Goal: Task Accomplishment & Management: Complete application form

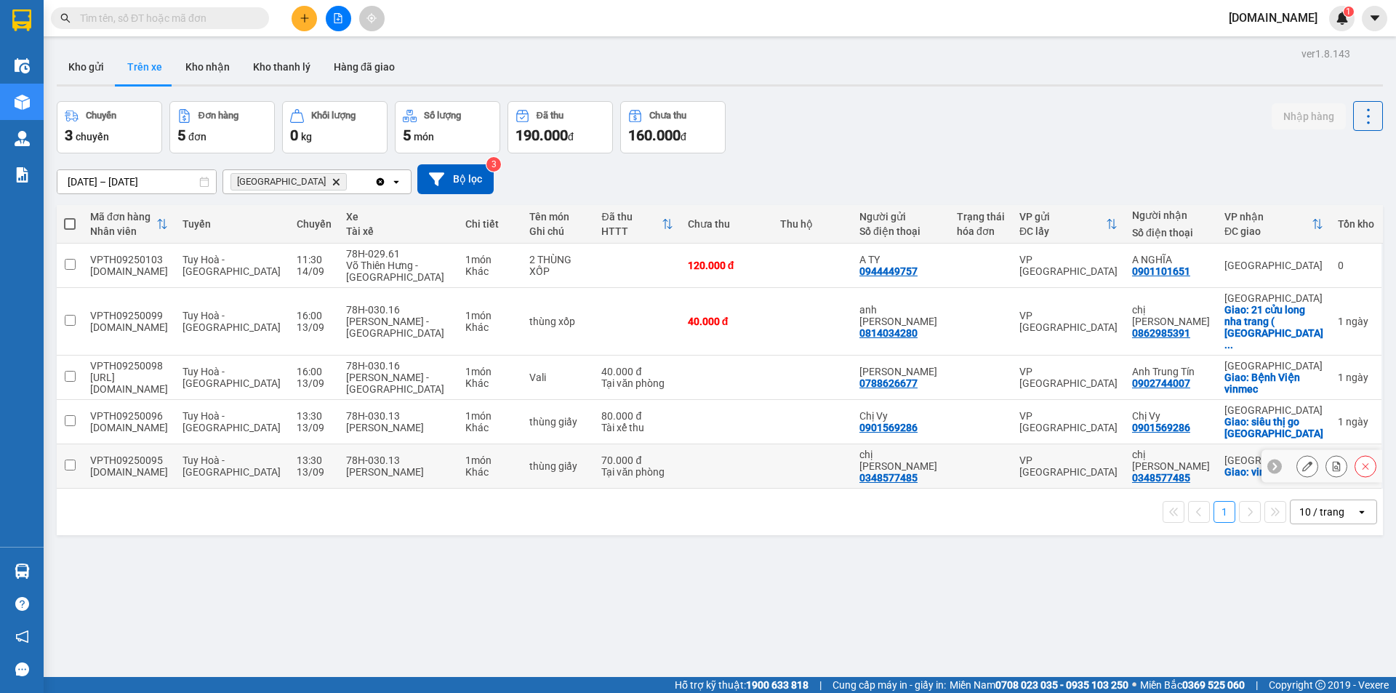
click at [73, 459] on input "checkbox" at bounding box center [70, 464] width 11 height 11
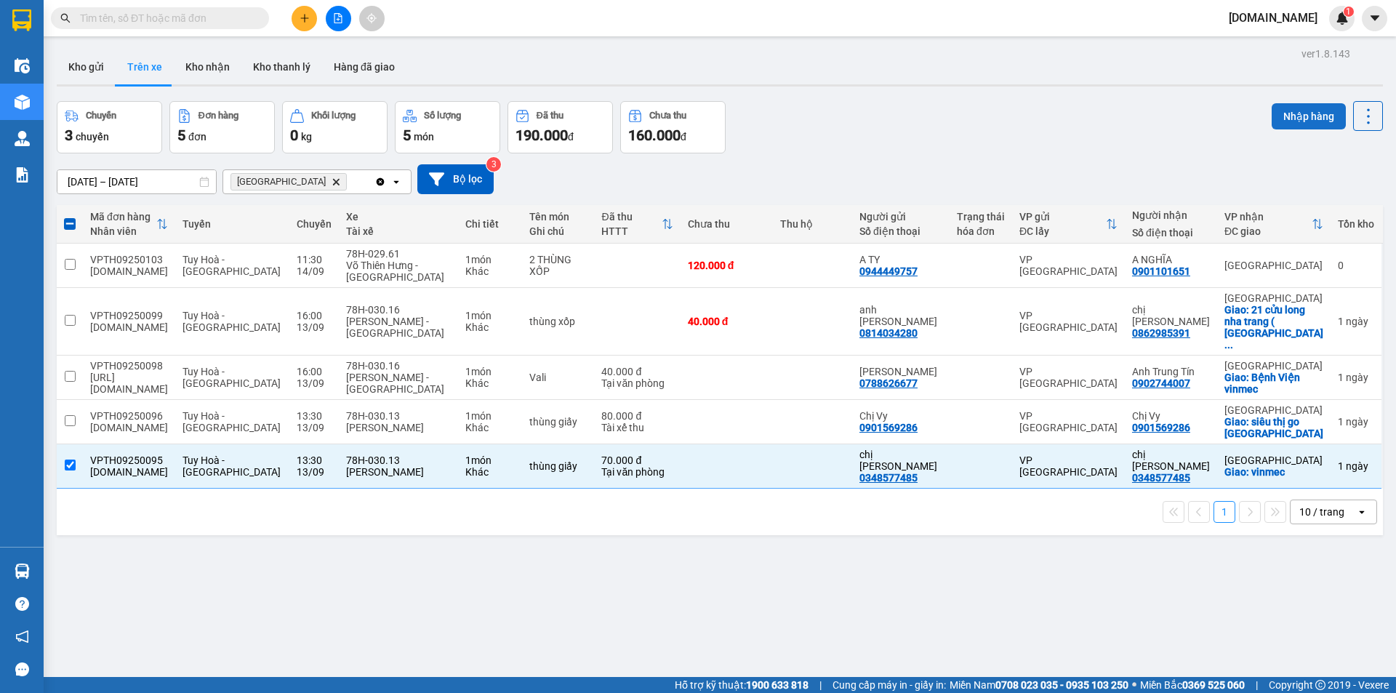
click at [1294, 117] on button "Nhập hàng" at bounding box center [1308, 116] width 74 height 26
checkbox input "false"
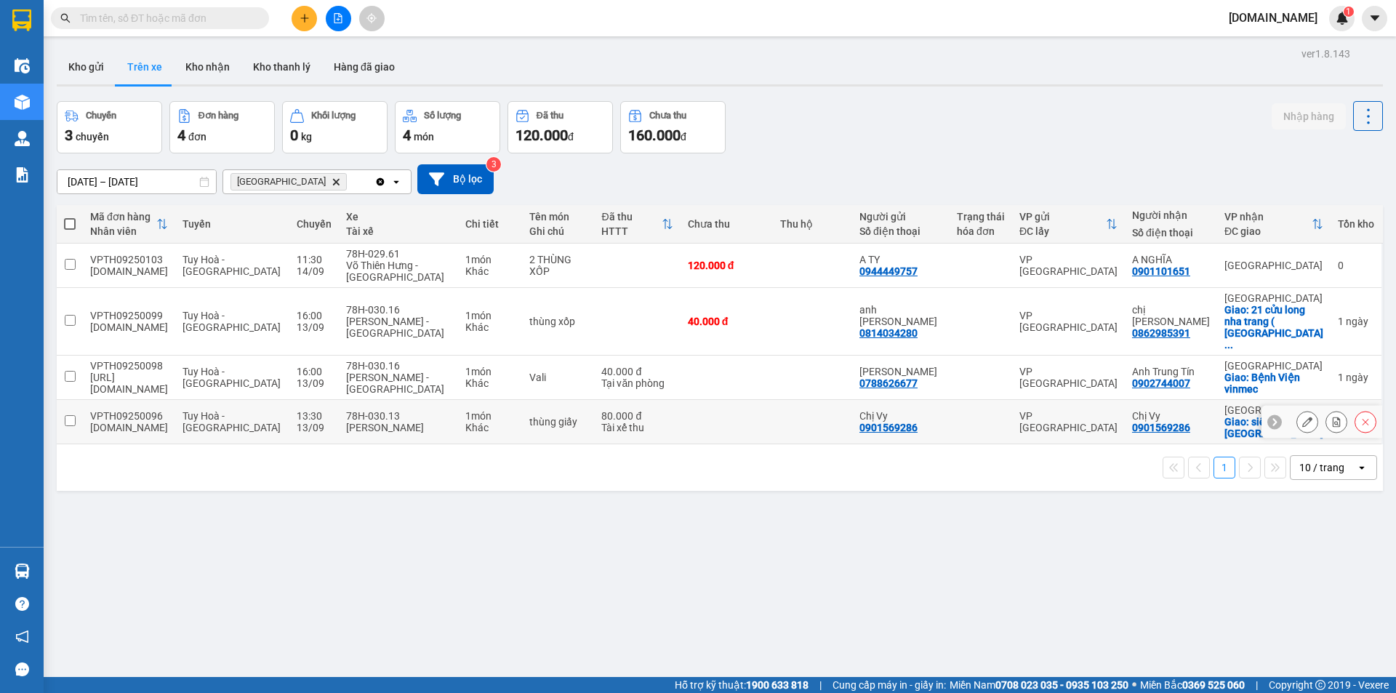
click at [70, 415] on input "checkbox" at bounding box center [70, 420] width 11 height 11
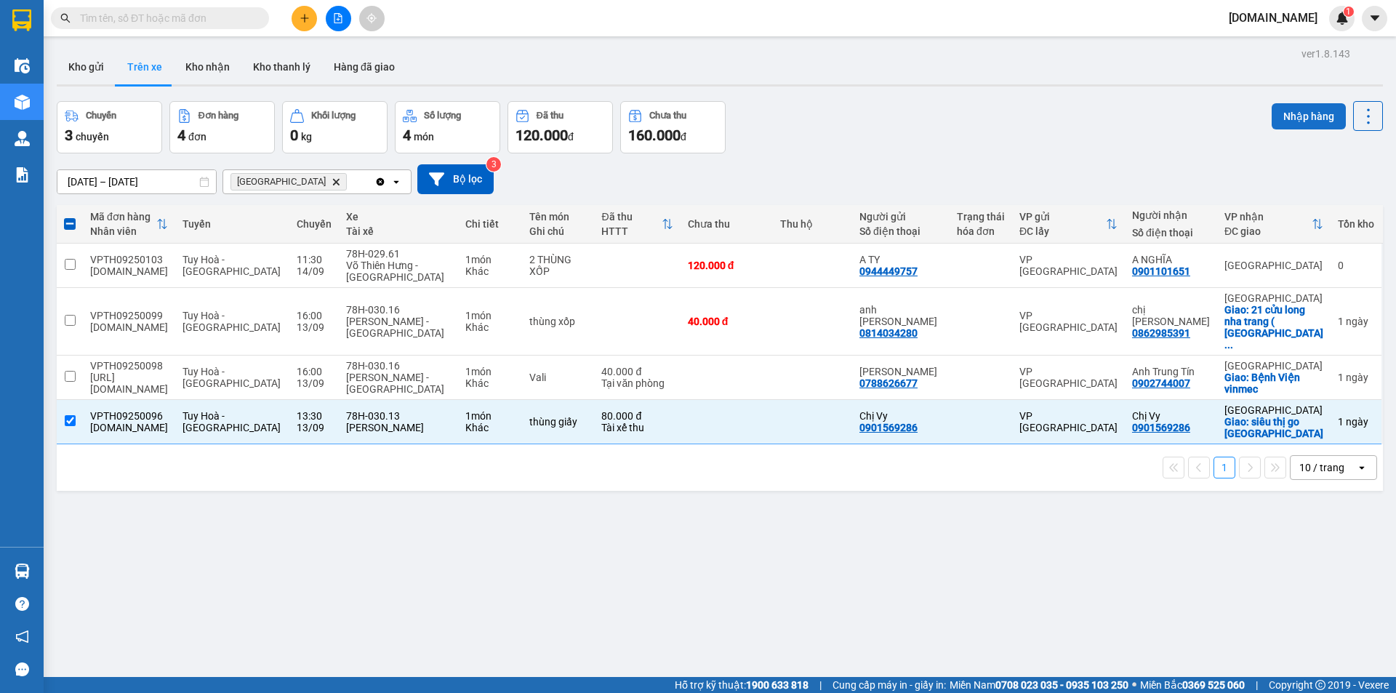
click at [1287, 114] on button "Nhập hàng" at bounding box center [1308, 116] width 74 height 26
checkbox input "false"
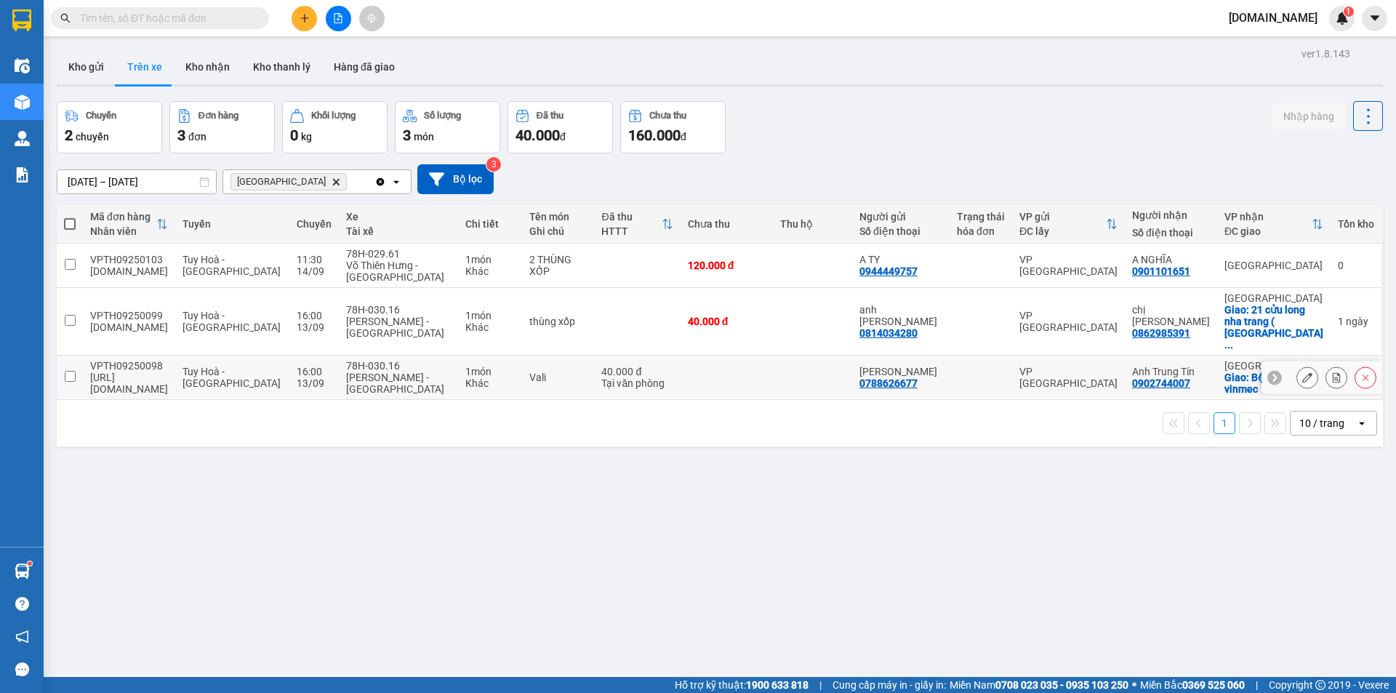
click at [68, 371] on input "checkbox" at bounding box center [70, 376] width 11 height 11
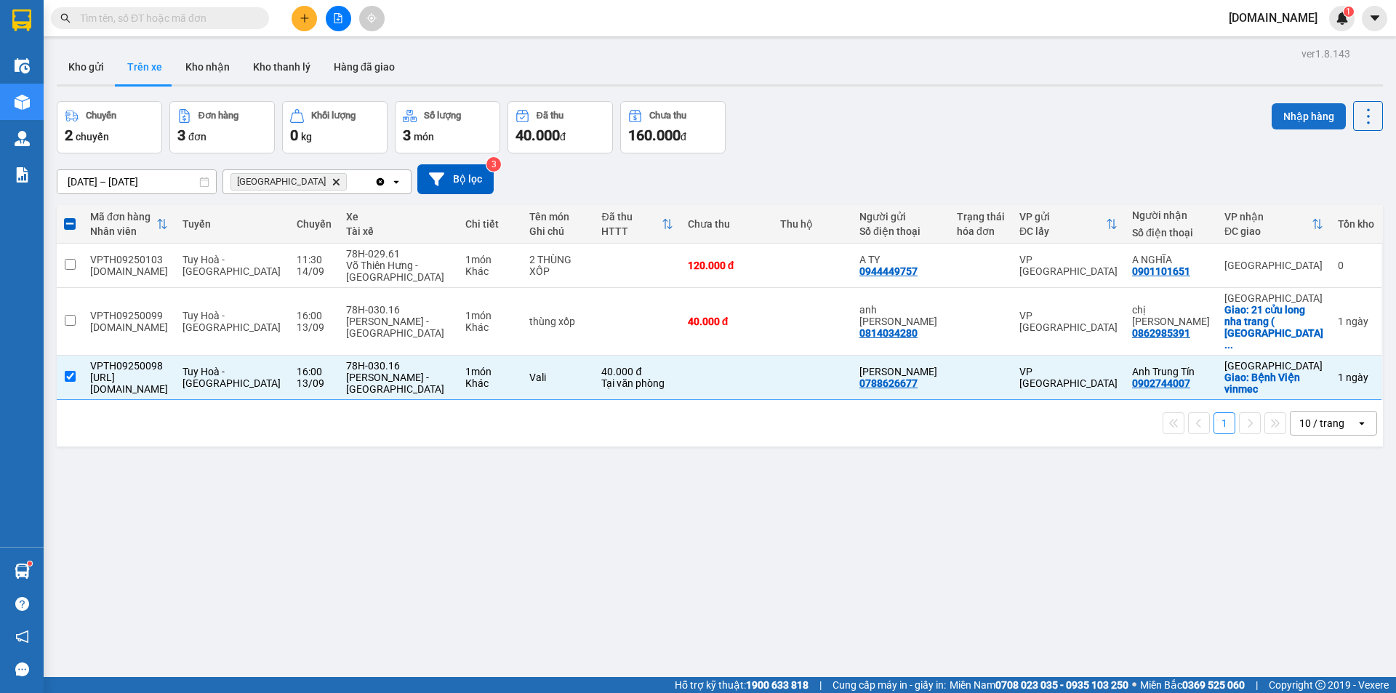
click at [1305, 116] on button "Nhập hàng" at bounding box center [1308, 116] width 74 height 26
checkbox input "false"
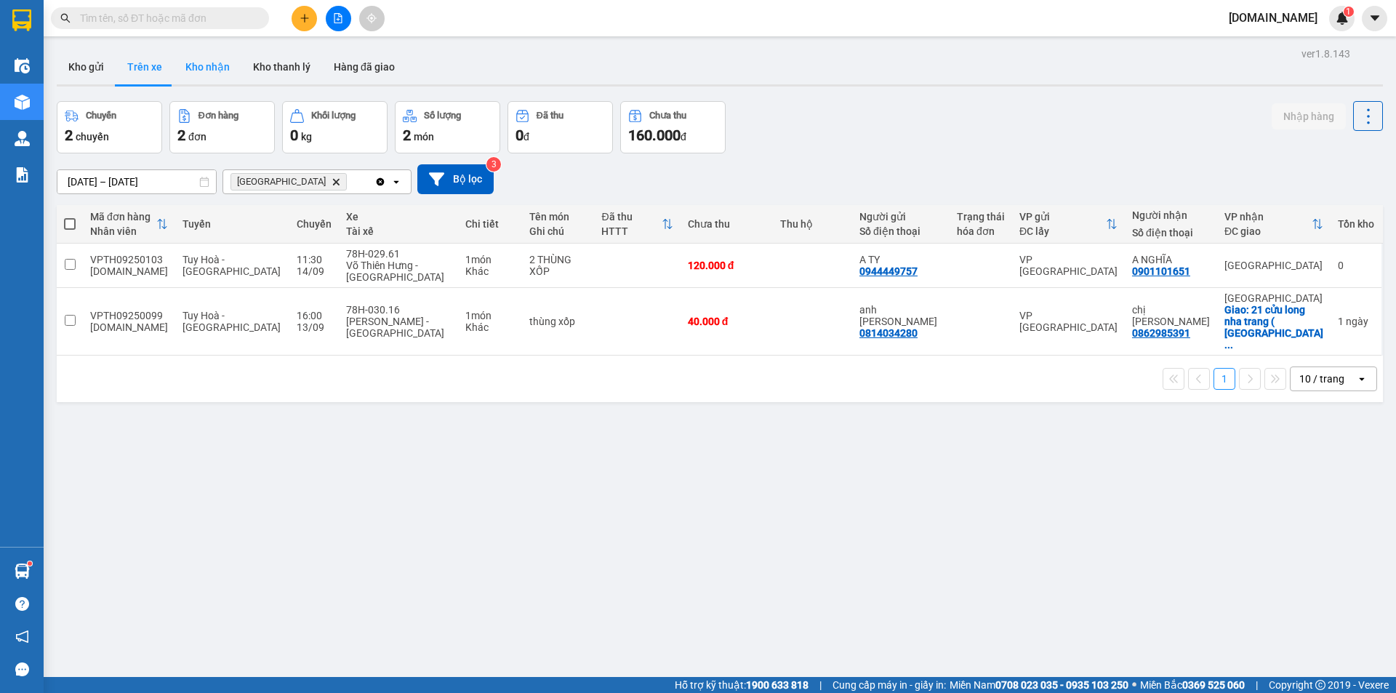
click at [186, 69] on button "Kho nhận" at bounding box center [208, 66] width 68 height 35
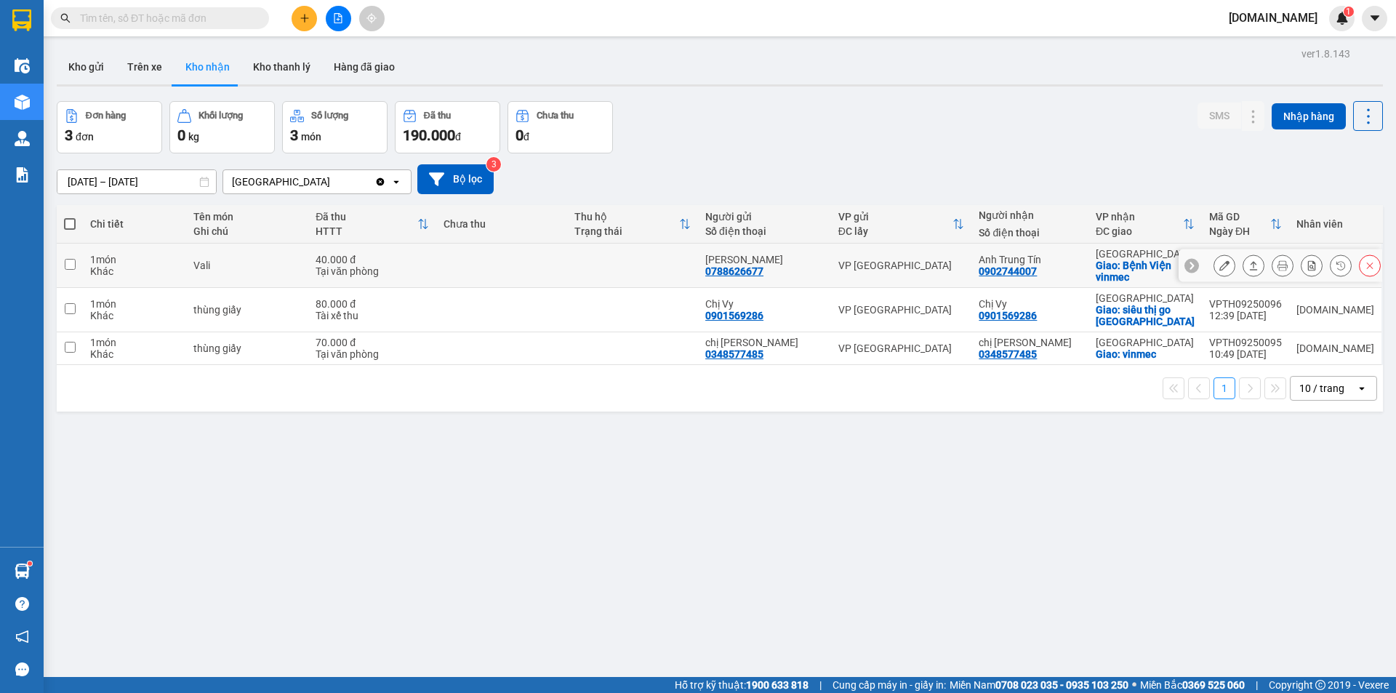
click at [68, 265] on input "checkbox" at bounding box center [70, 264] width 11 height 11
checkbox input "true"
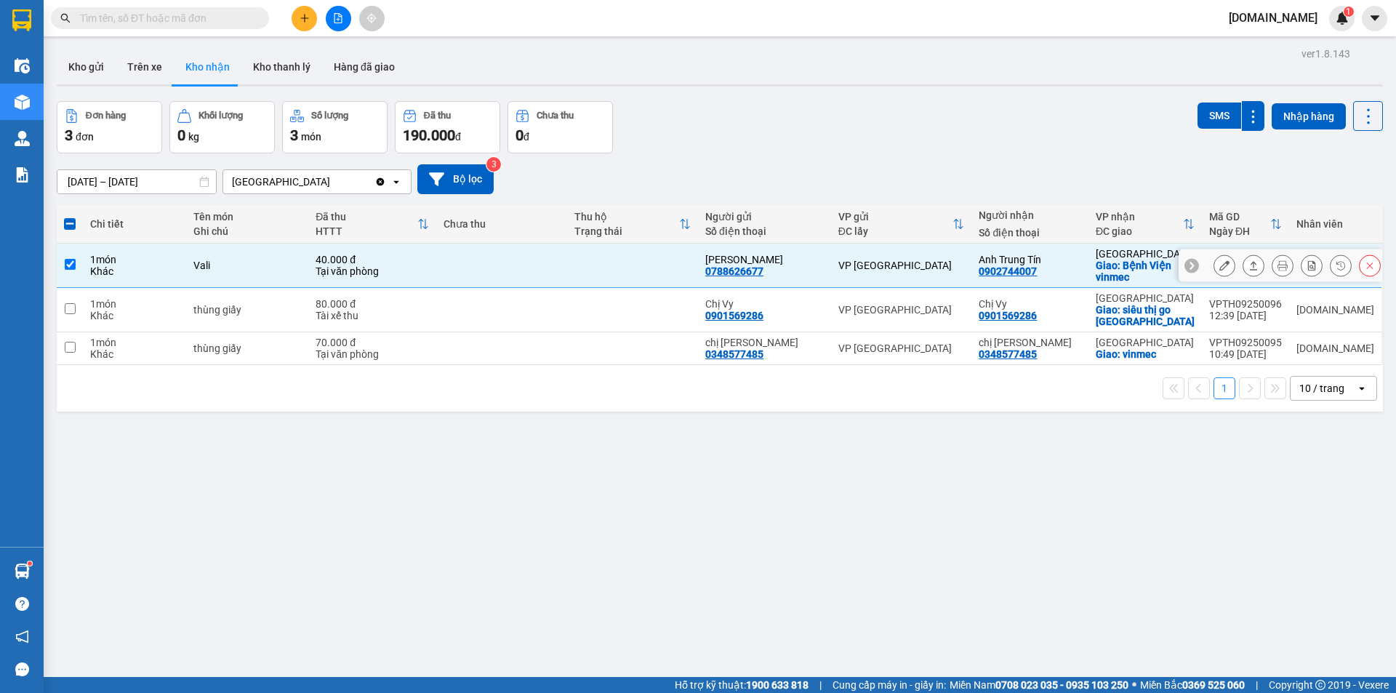
click at [1219, 263] on icon at bounding box center [1224, 265] width 10 height 10
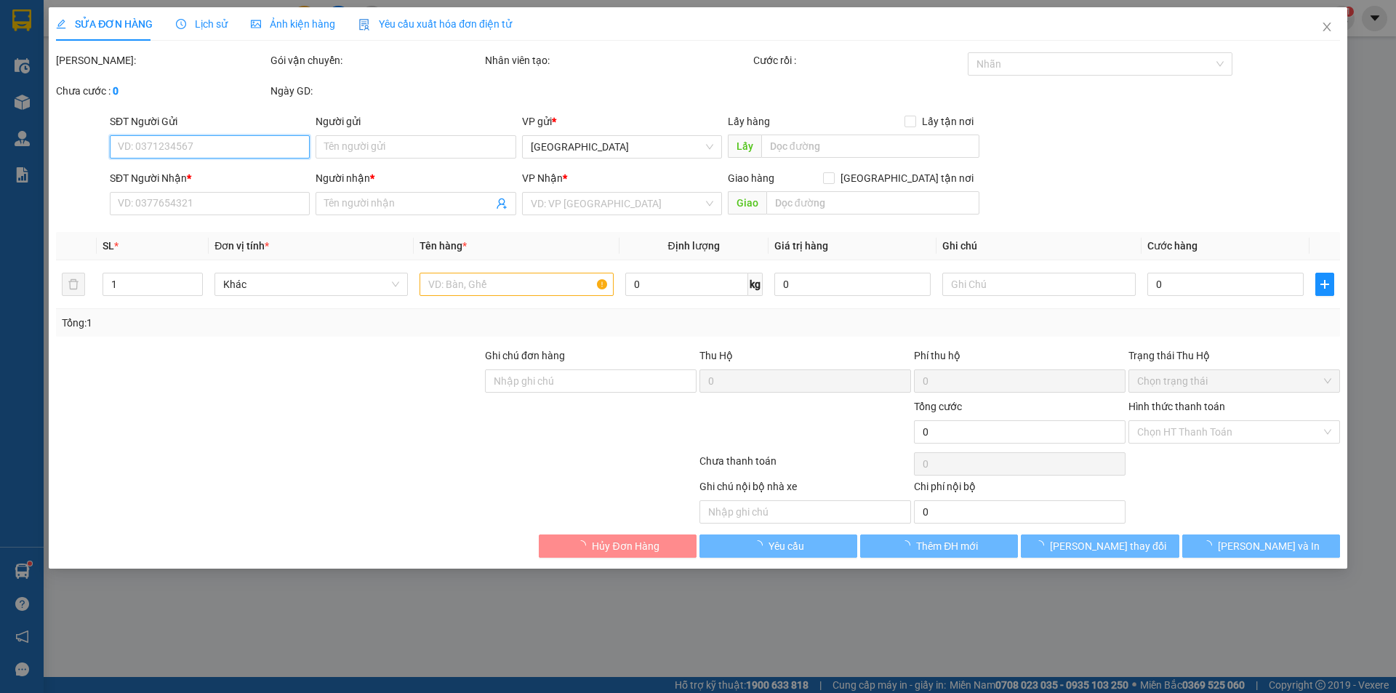
type input "0788626677"
type input "[PERSON_NAME]"
type input "0902744007"
type input "Anh Trung Tín"
checkbox input "true"
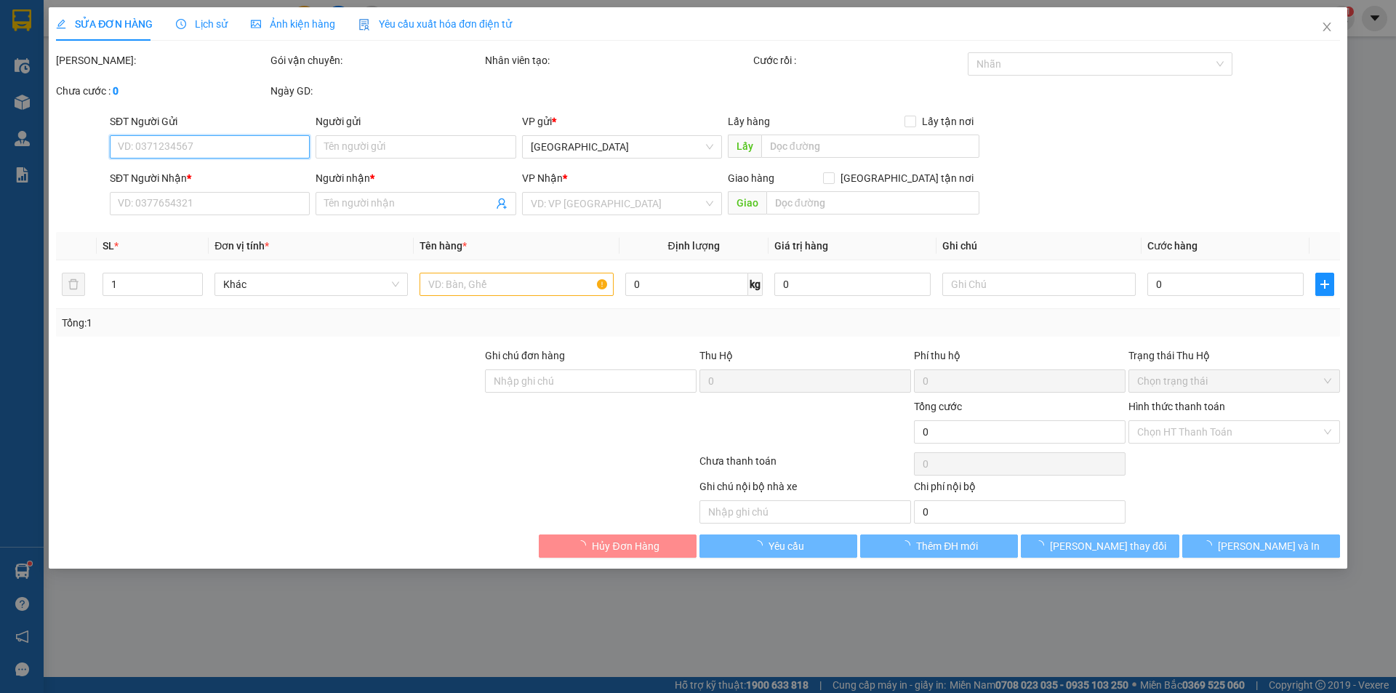
type input "Bệnh Viện vinmec"
type input "40.000"
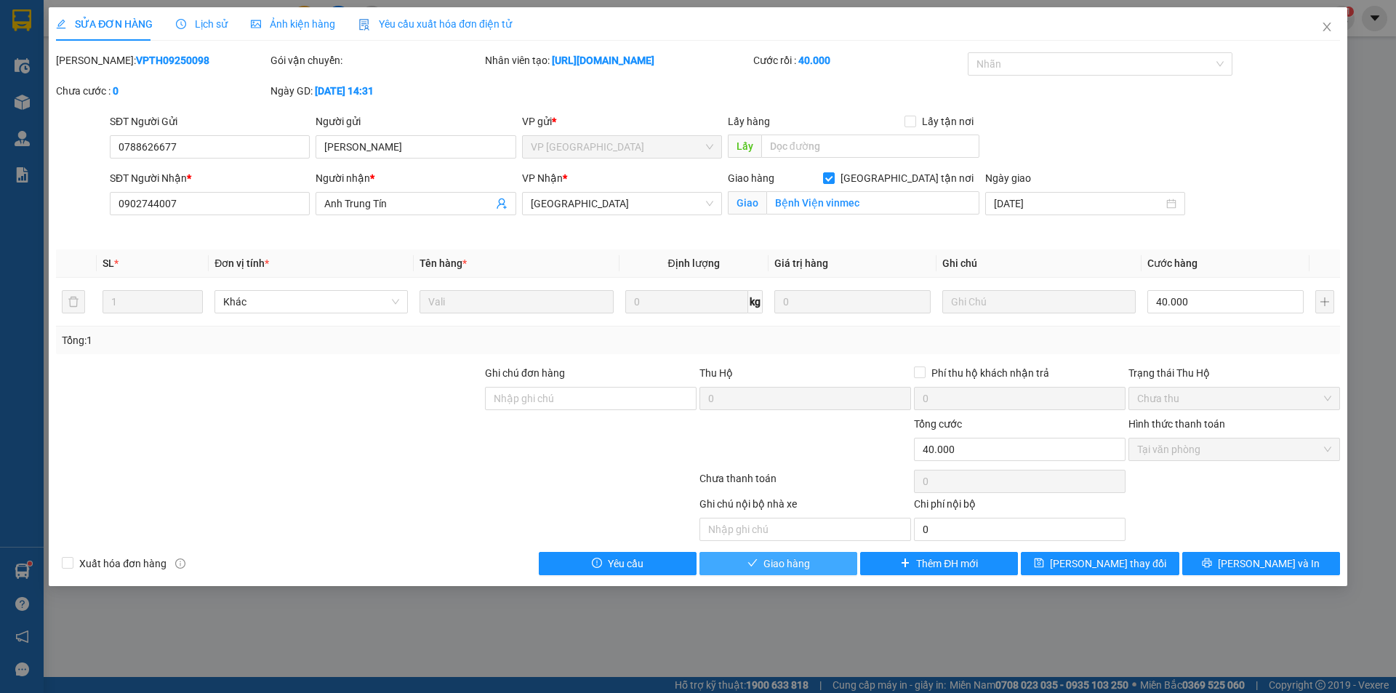
click at [813, 563] on button "Giao hàng" at bounding box center [778, 563] width 158 height 23
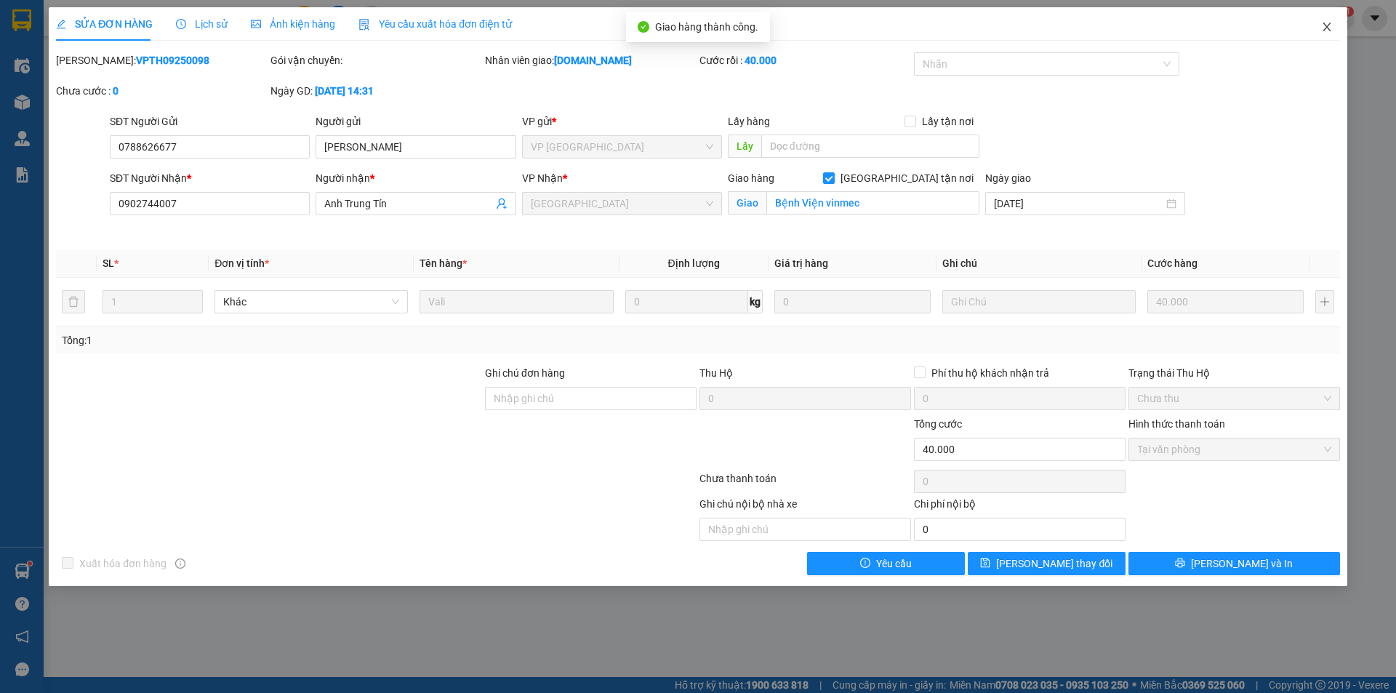
click at [1328, 23] on icon "close" at bounding box center [1327, 27] width 12 height 12
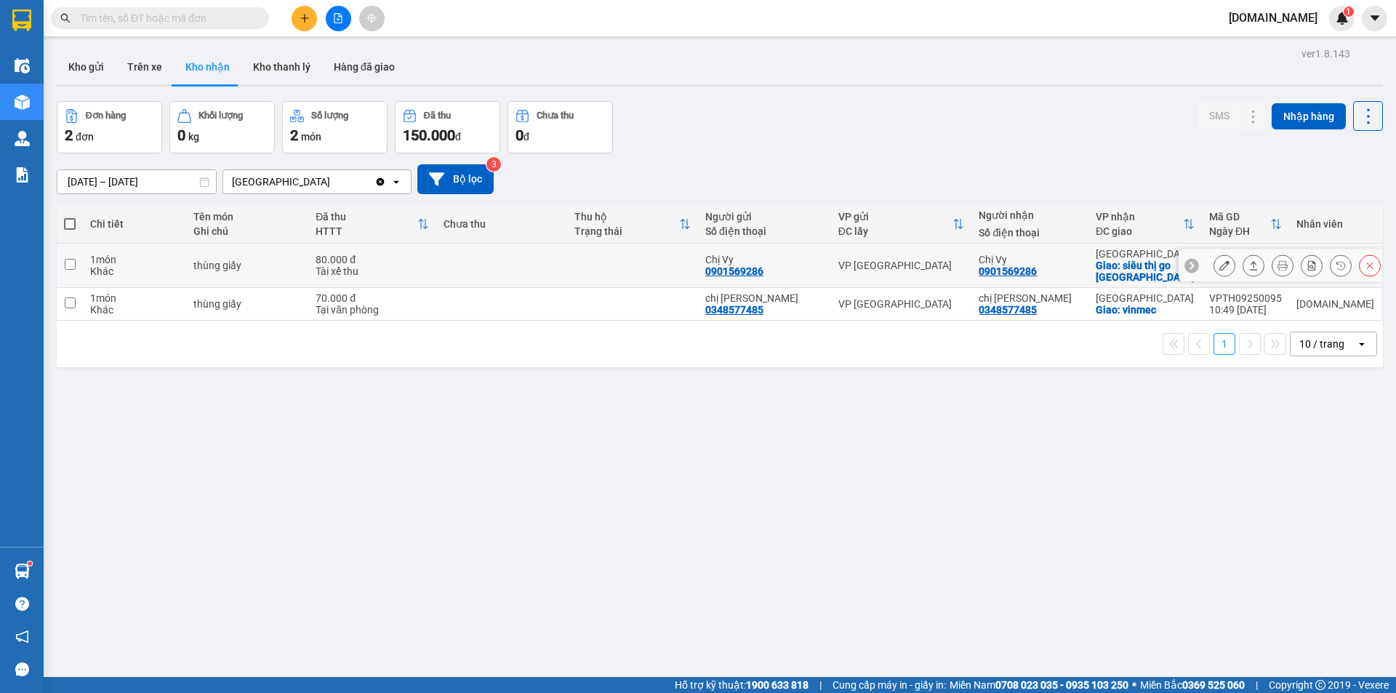
click at [73, 267] on input "checkbox" at bounding box center [70, 264] width 11 height 11
checkbox input "true"
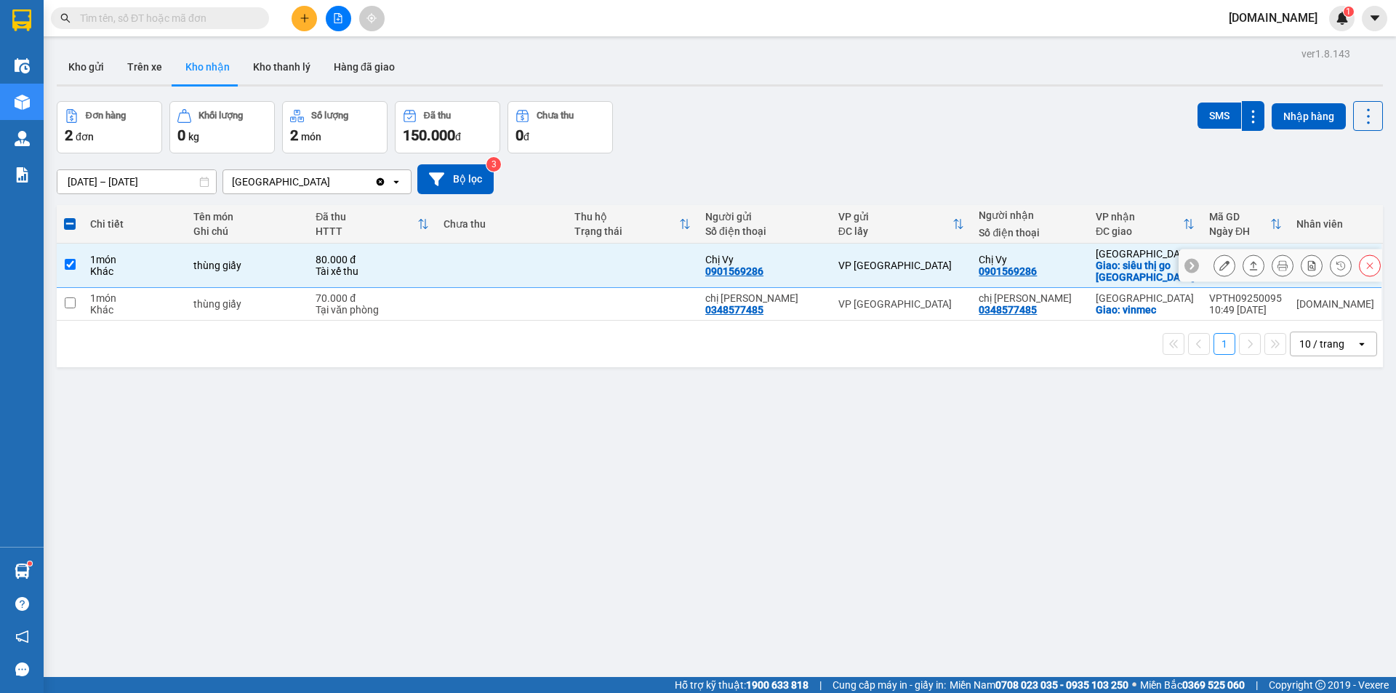
click at [1219, 267] on icon at bounding box center [1224, 265] width 10 height 10
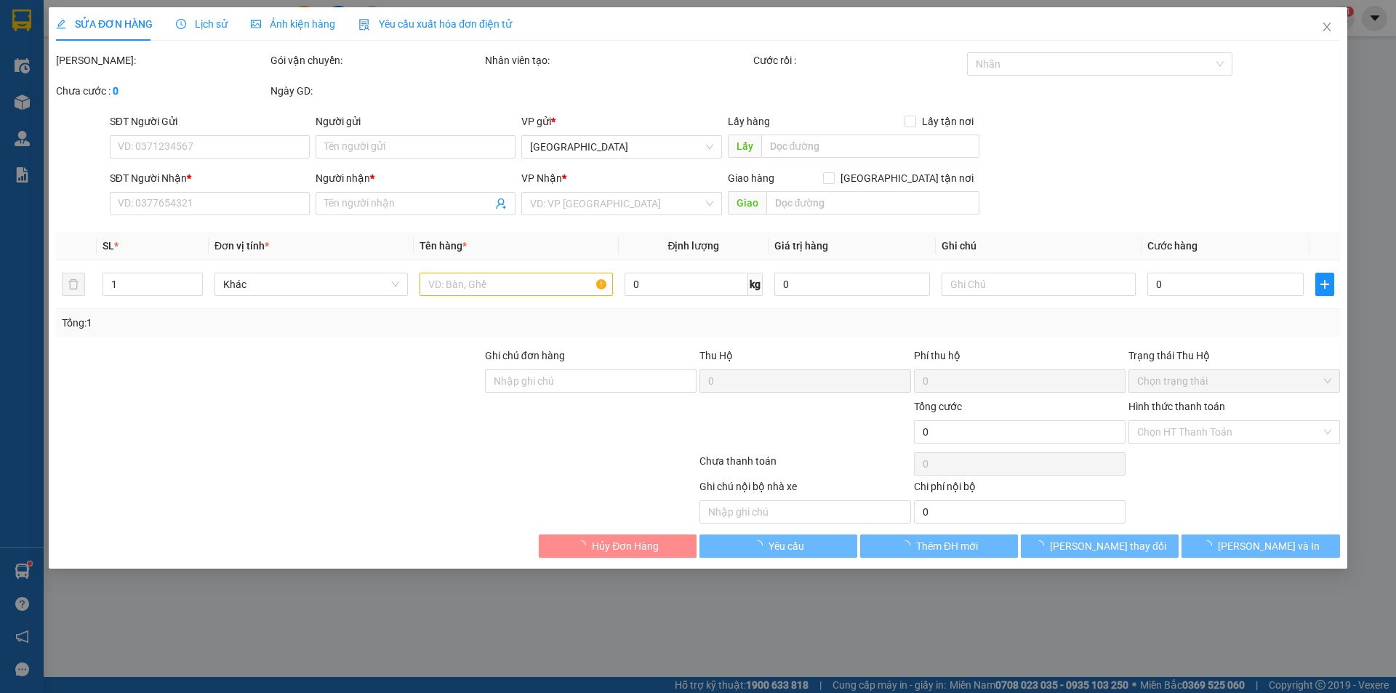
type input "0901569286"
type input "Chị Vy"
type input "0901569286"
type input "Chị Vy"
checkbox input "true"
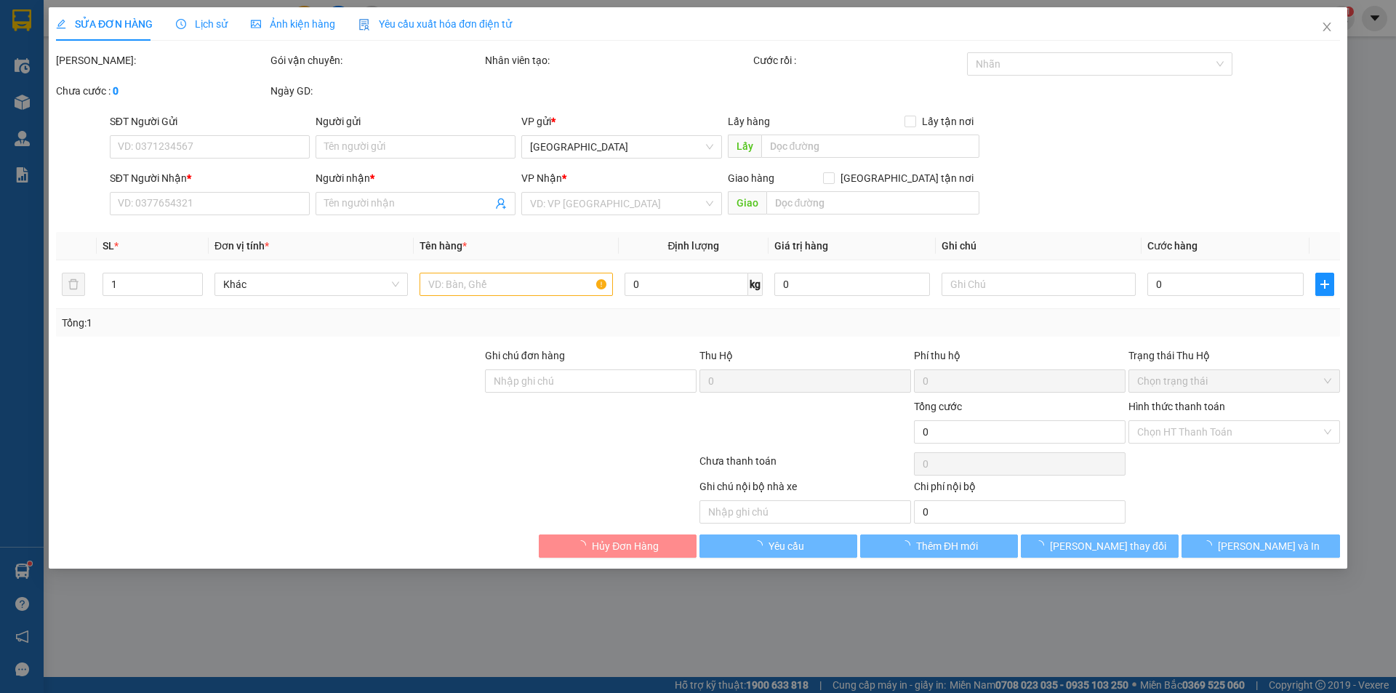
type input "siêu thị go [GEOGRAPHIC_DATA]"
type input "80.000"
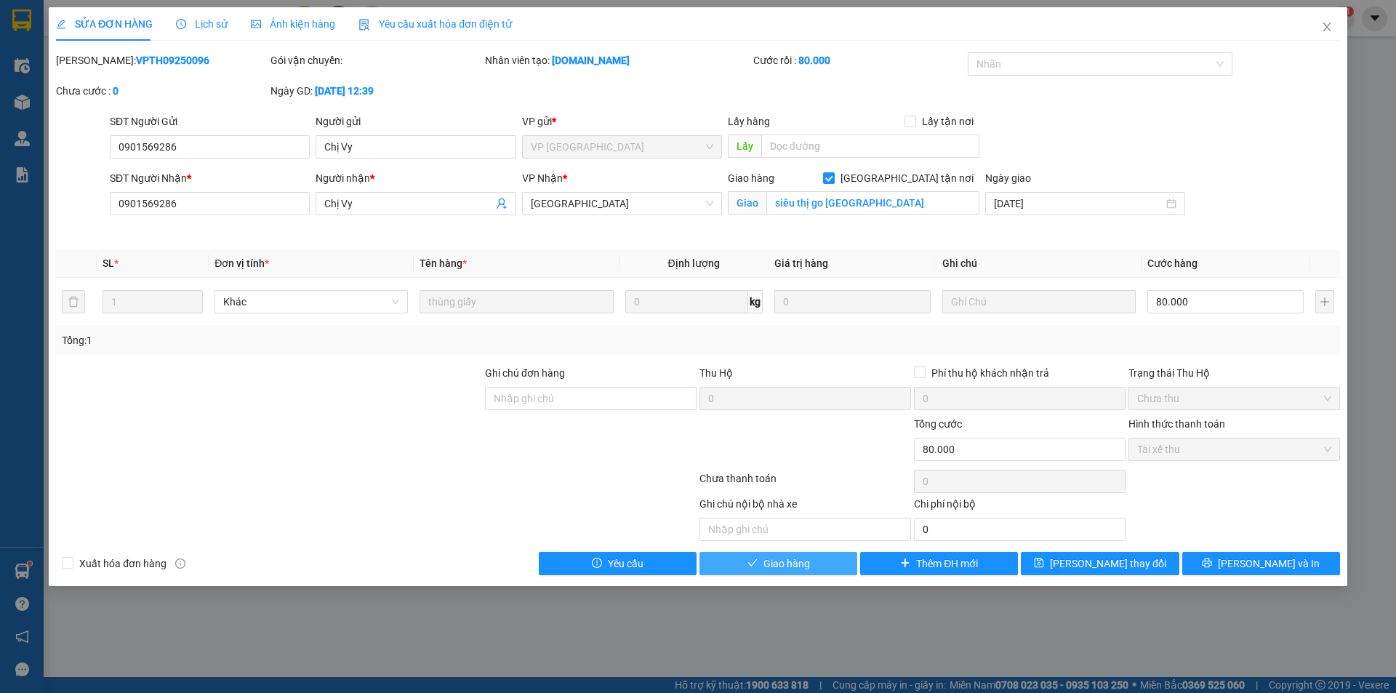
click at [799, 567] on span "Giao hàng" at bounding box center [786, 563] width 47 height 16
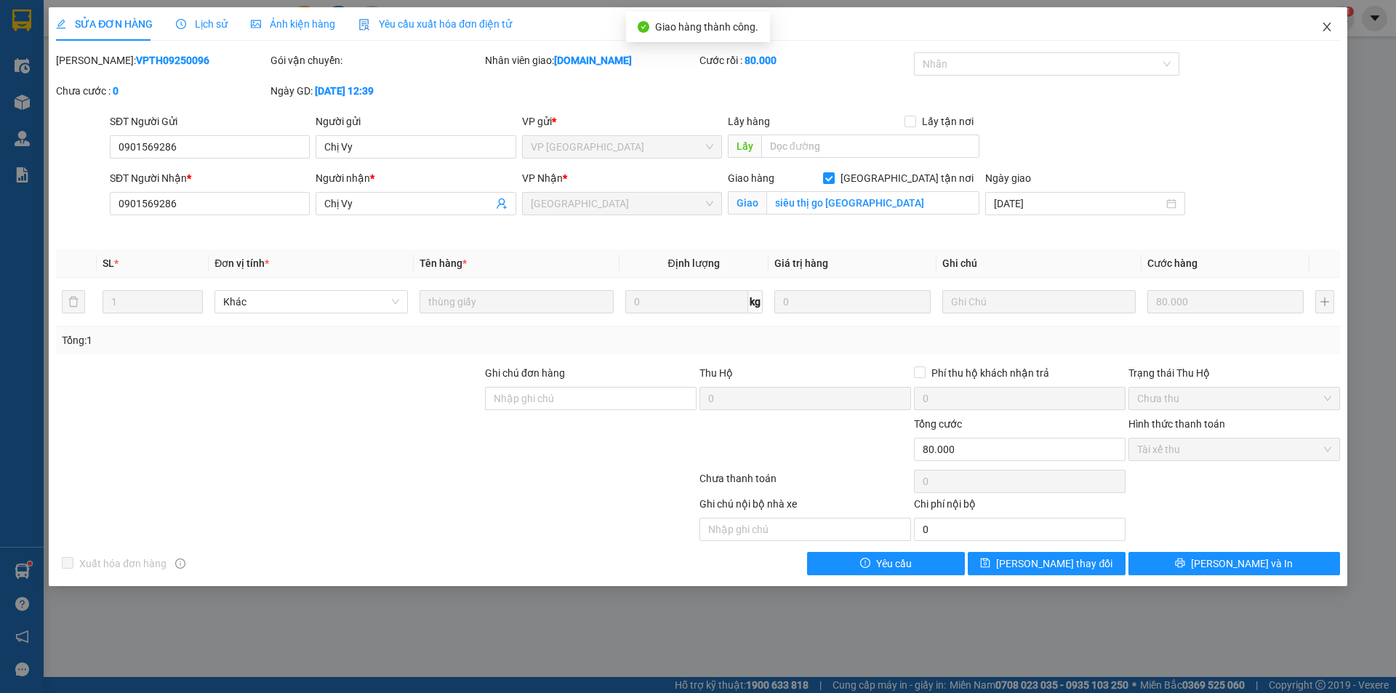
click at [1333, 24] on span "Close" at bounding box center [1326, 27] width 41 height 41
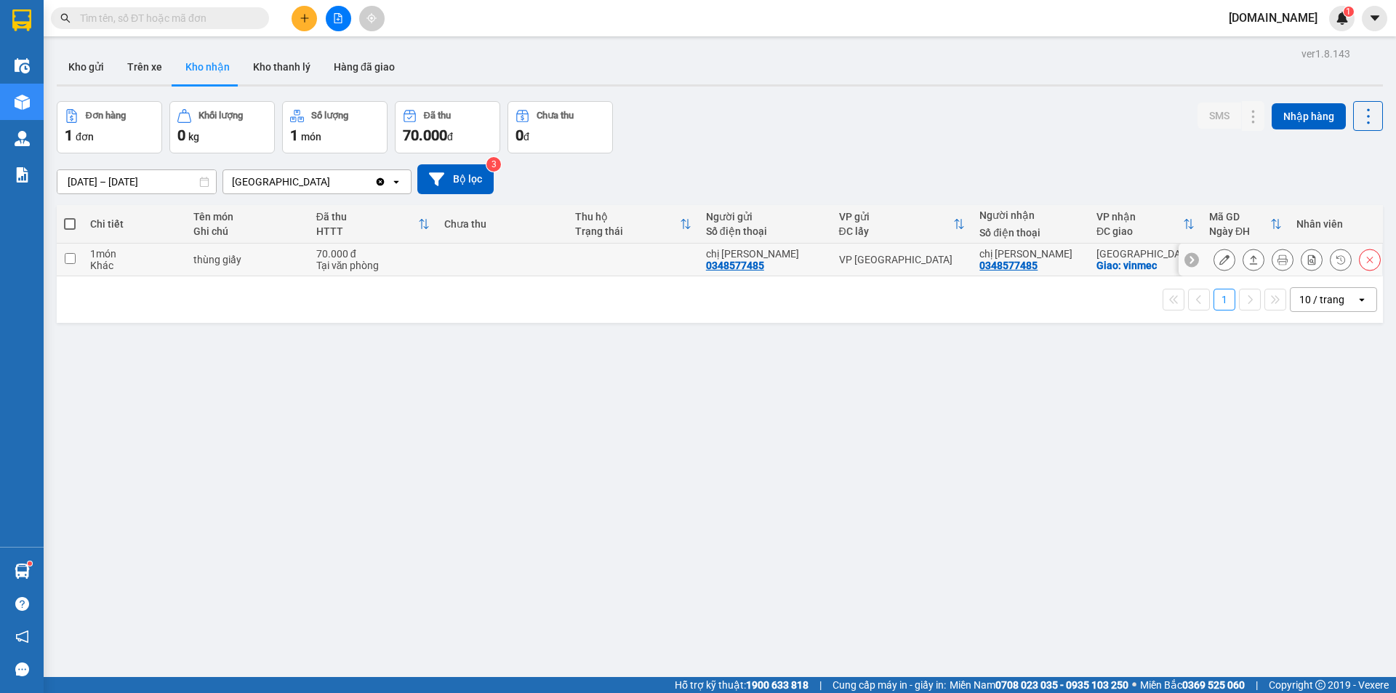
click at [75, 259] on input "checkbox" at bounding box center [70, 258] width 11 height 11
checkbox input "true"
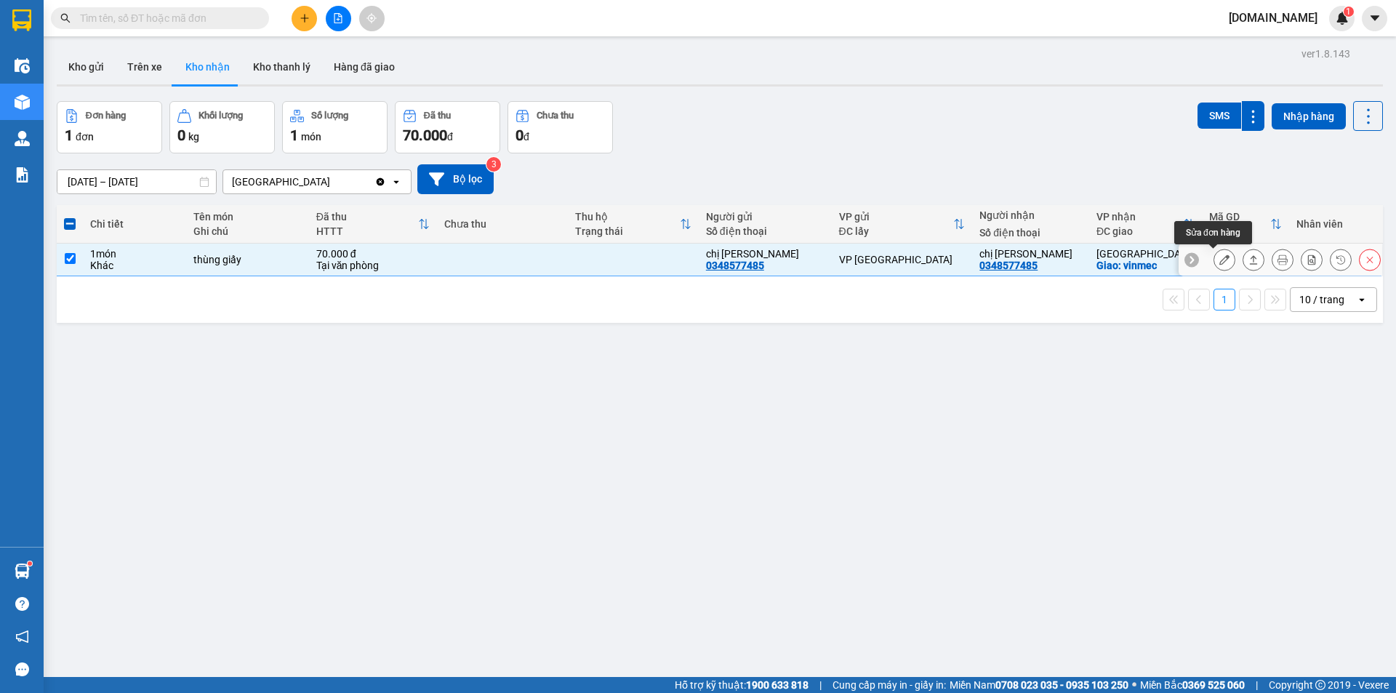
click at [1214, 257] on button at bounding box center [1224, 259] width 20 height 25
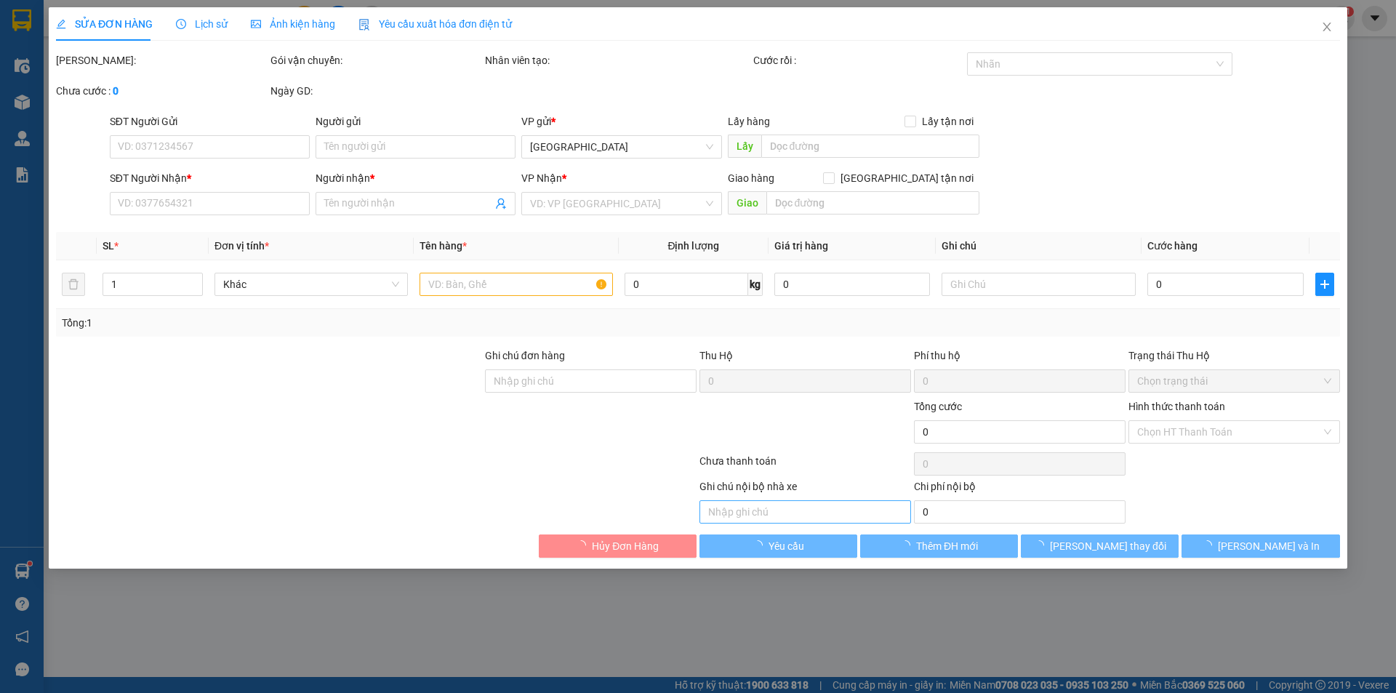
type input "0348577485"
type input "chị [PERSON_NAME]"
type input "0348577485"
type input "chị [PERSON_NAME]"
checkbox input "true"
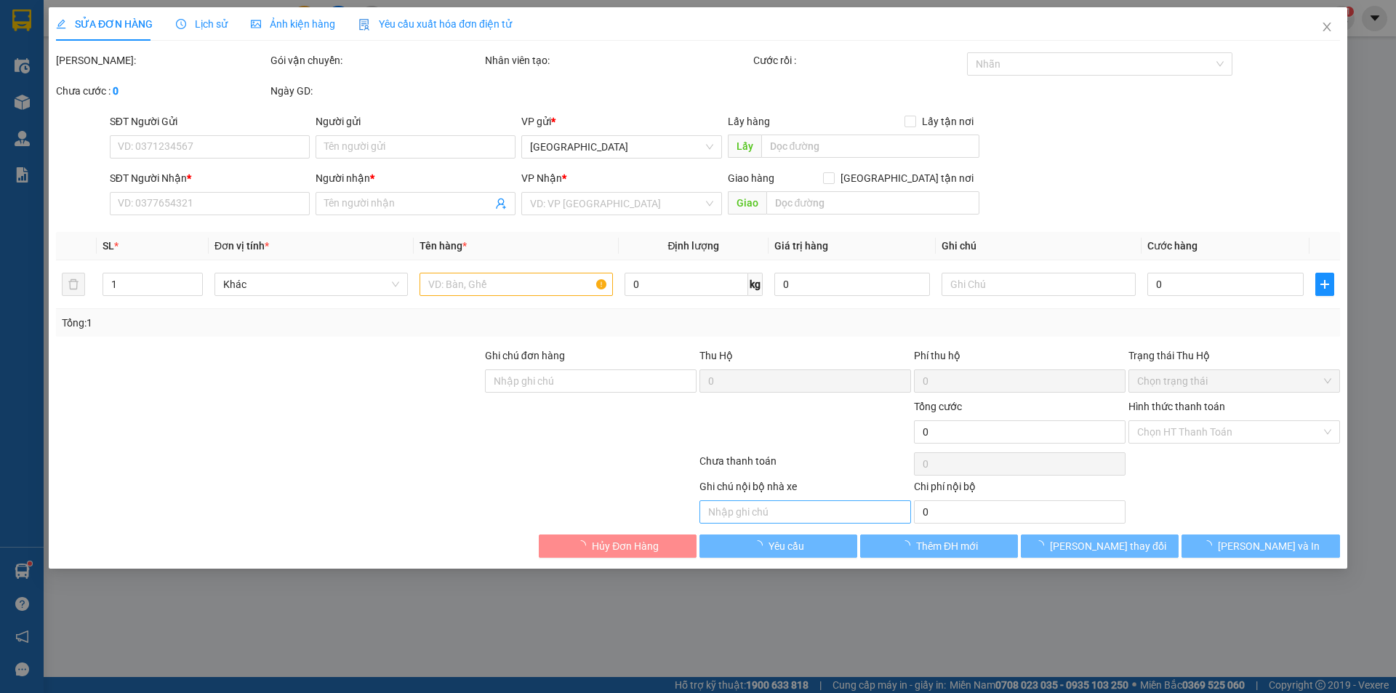
type input "vinmec"
type input "70.000"
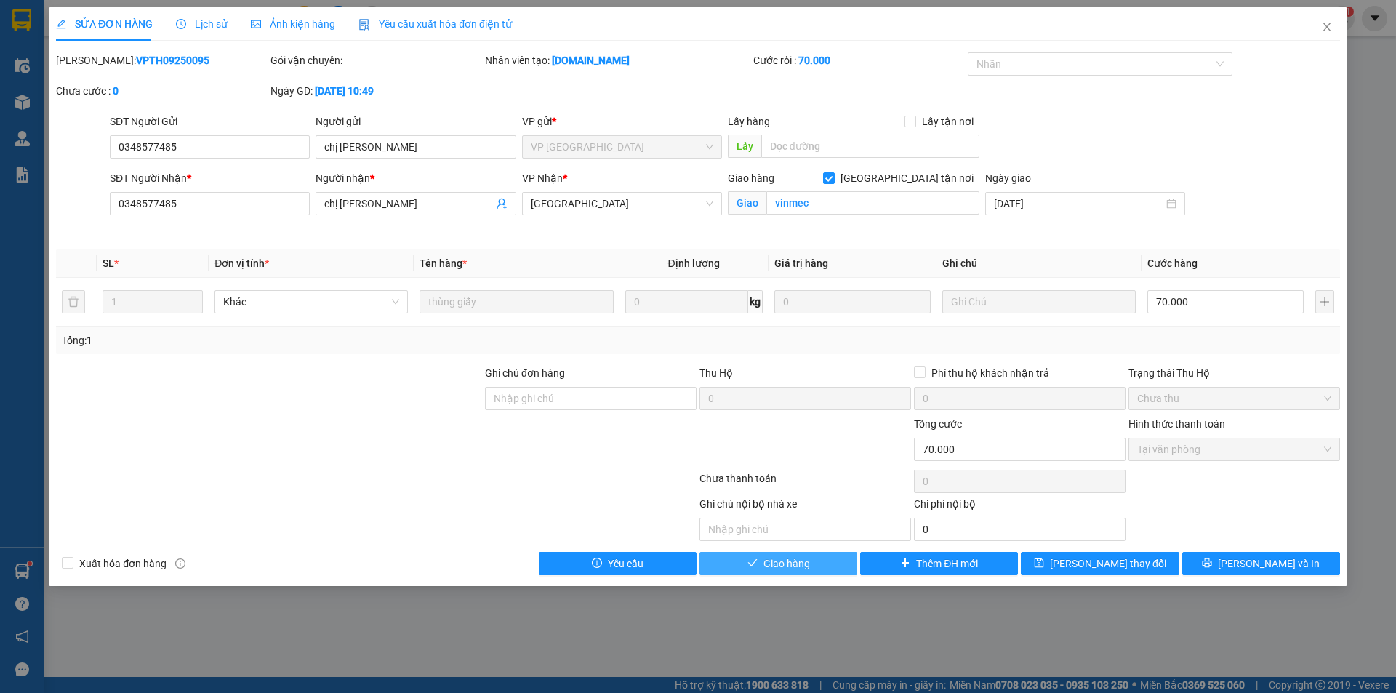
click at [810, 567] on button "Giao hàng" at bounding box center [778, 563] width 158 height 23
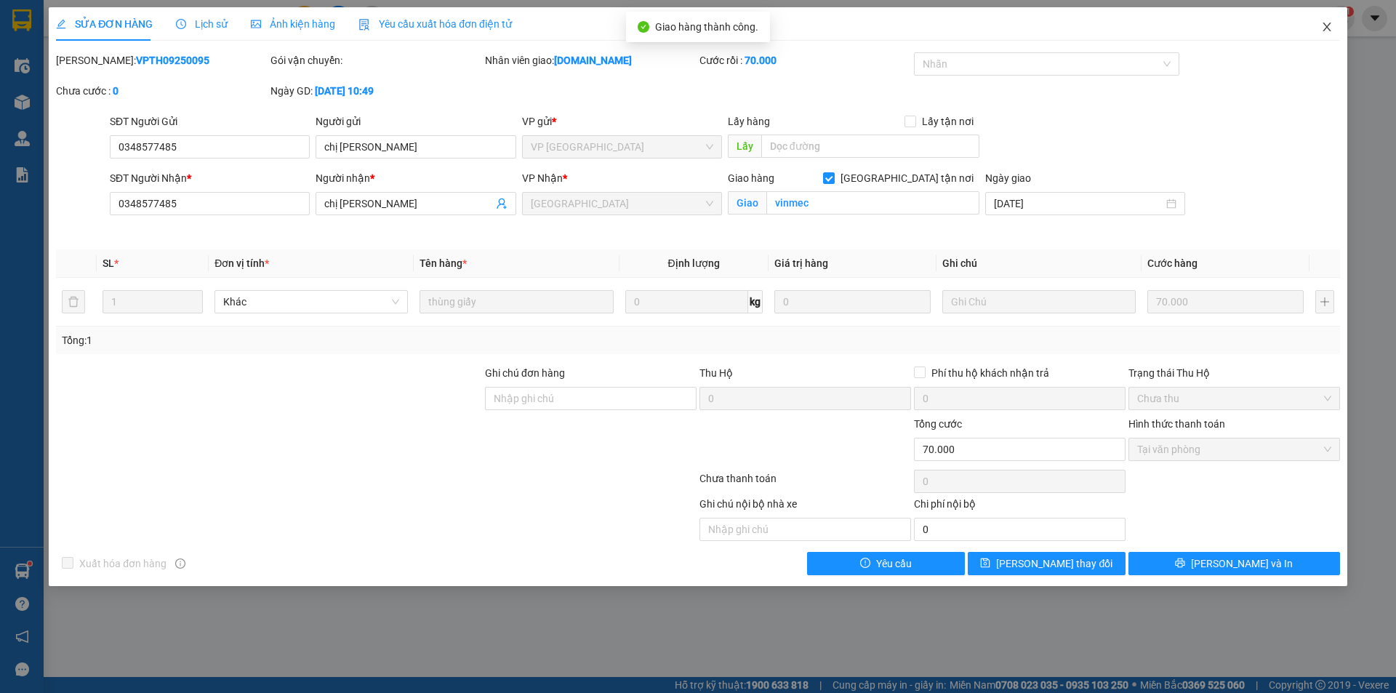
click at [1330, 25] on icon "close" at bounding box center [1327, 27] width 12 height 12
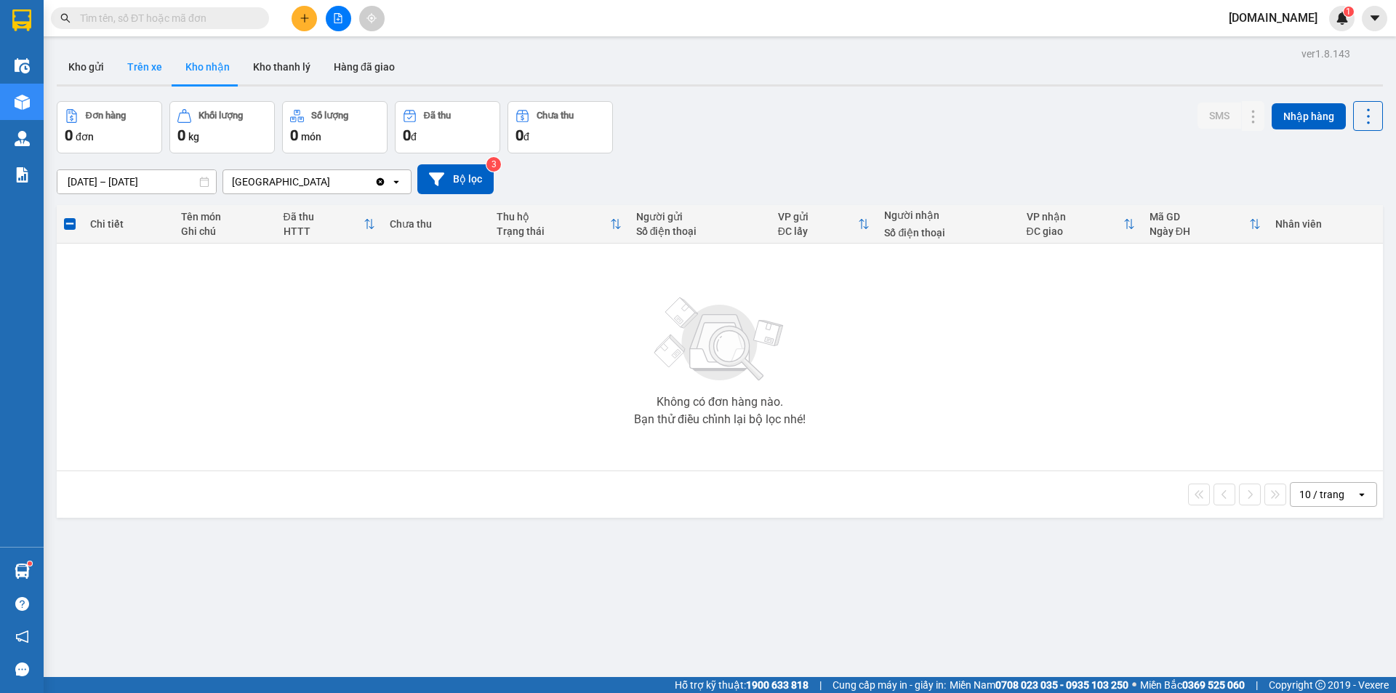
click at [142, 64] on button "Trên xe" at bounding box center [145, 66] width 58 height 35
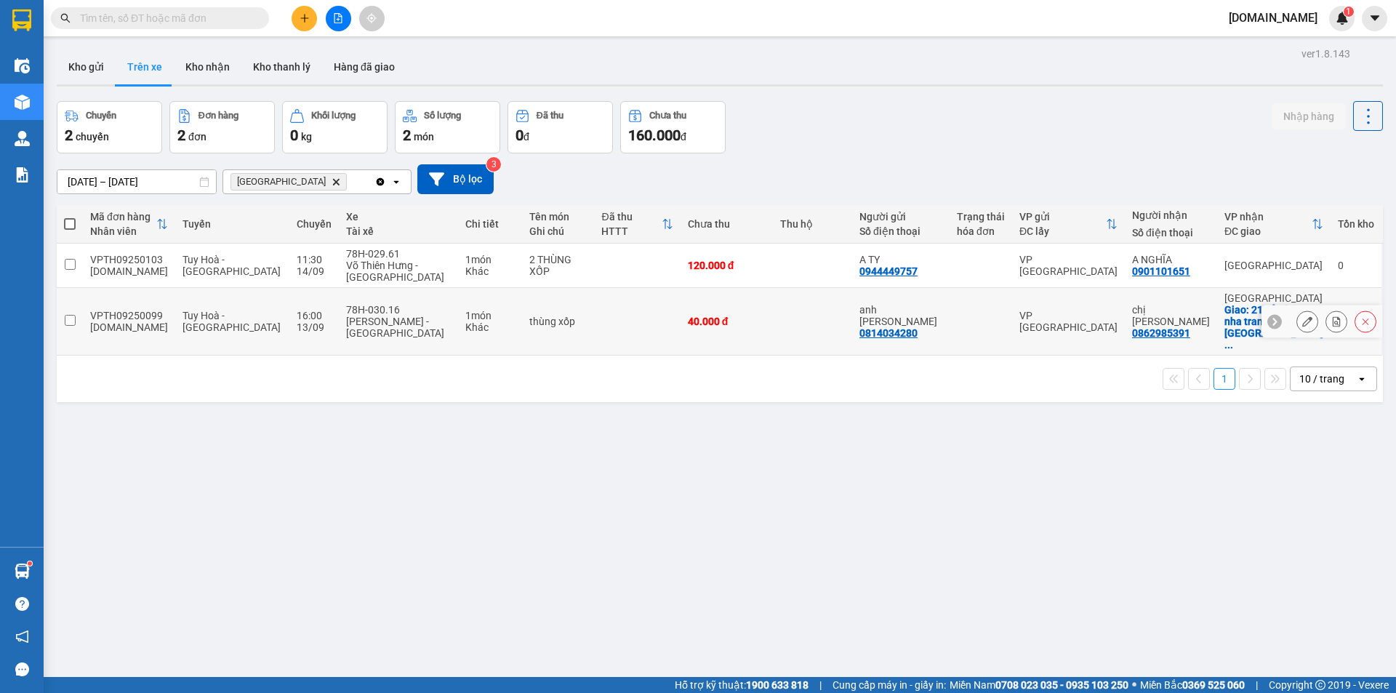
click at [70, 315] on input "checkbox" at bounding box center [70, 320] width 11 height 11
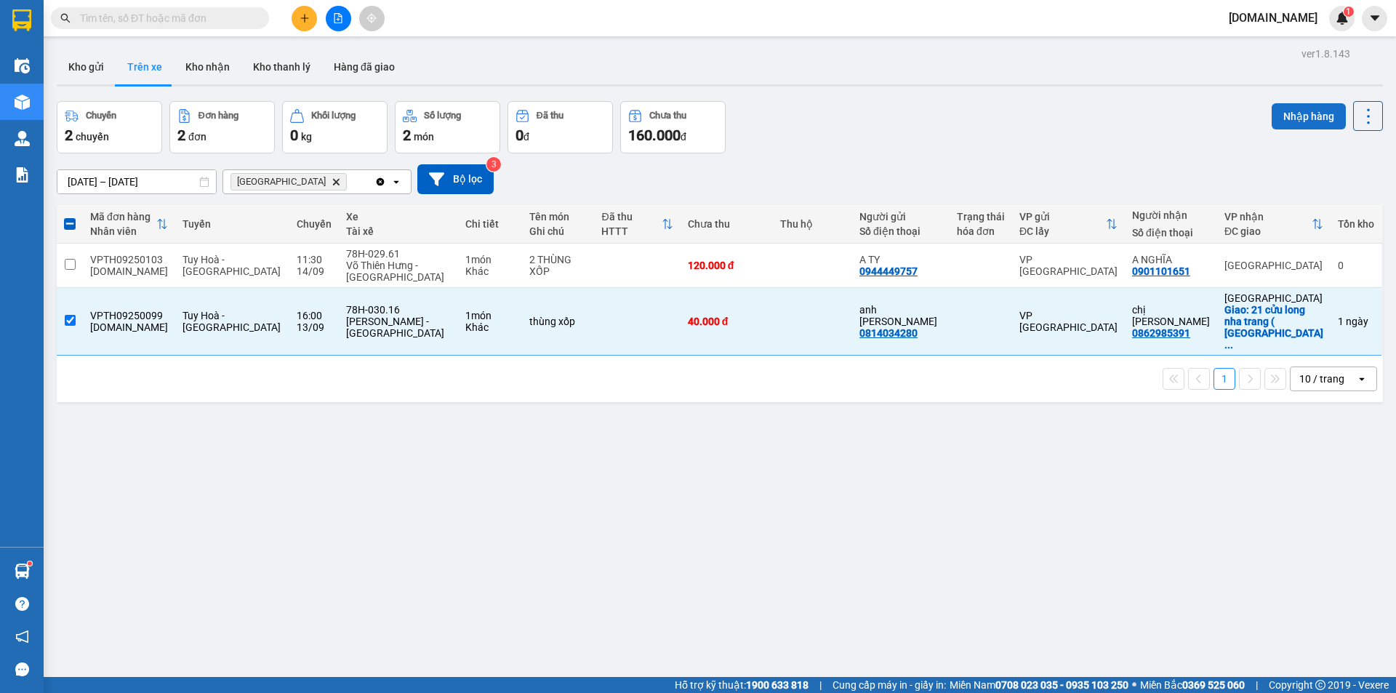
click at [1300, 115] on button "Nhập hàng" at bounding box center [1308, 116] width 74 height 26
checkbox input "false"
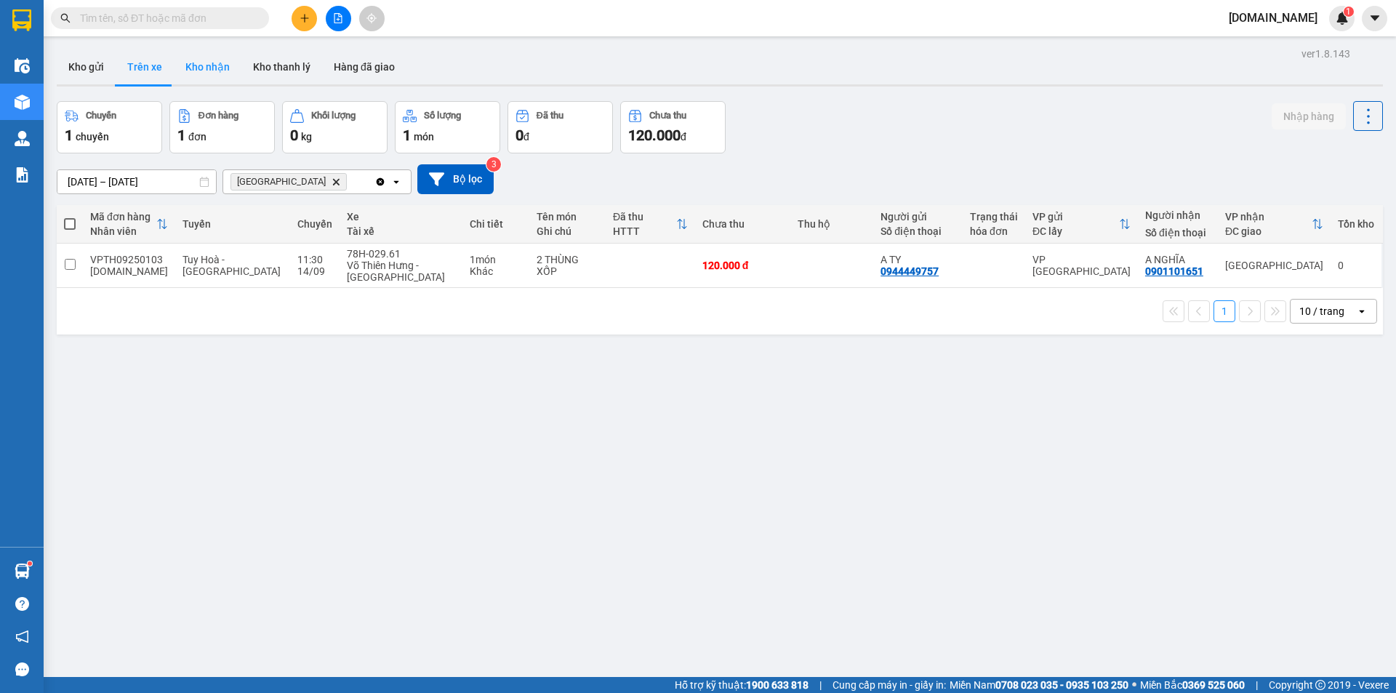
click at [196, 65] on button "Kho nhận" at bounding box center [208, 66] width 68 height 35
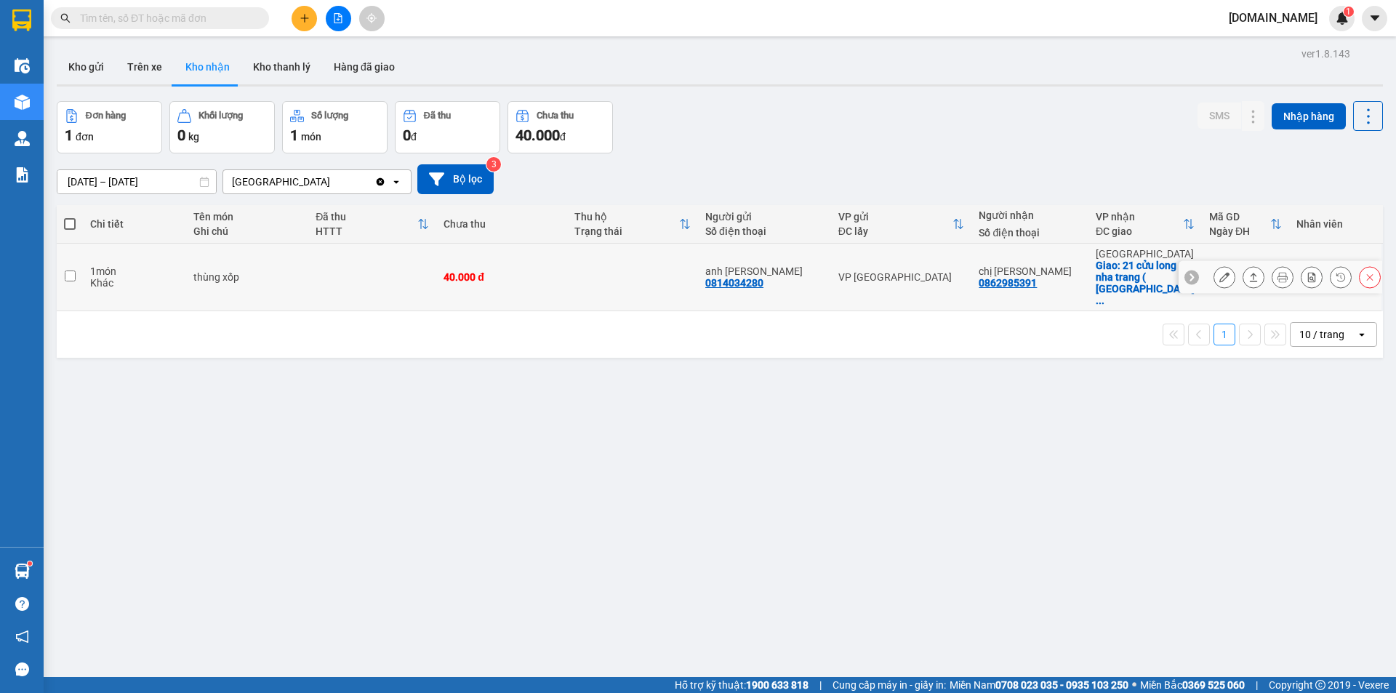
click at [68, 270] on input "checkbox" at bounding box center [70, 275] width 11 height 11
checkbox input "true"
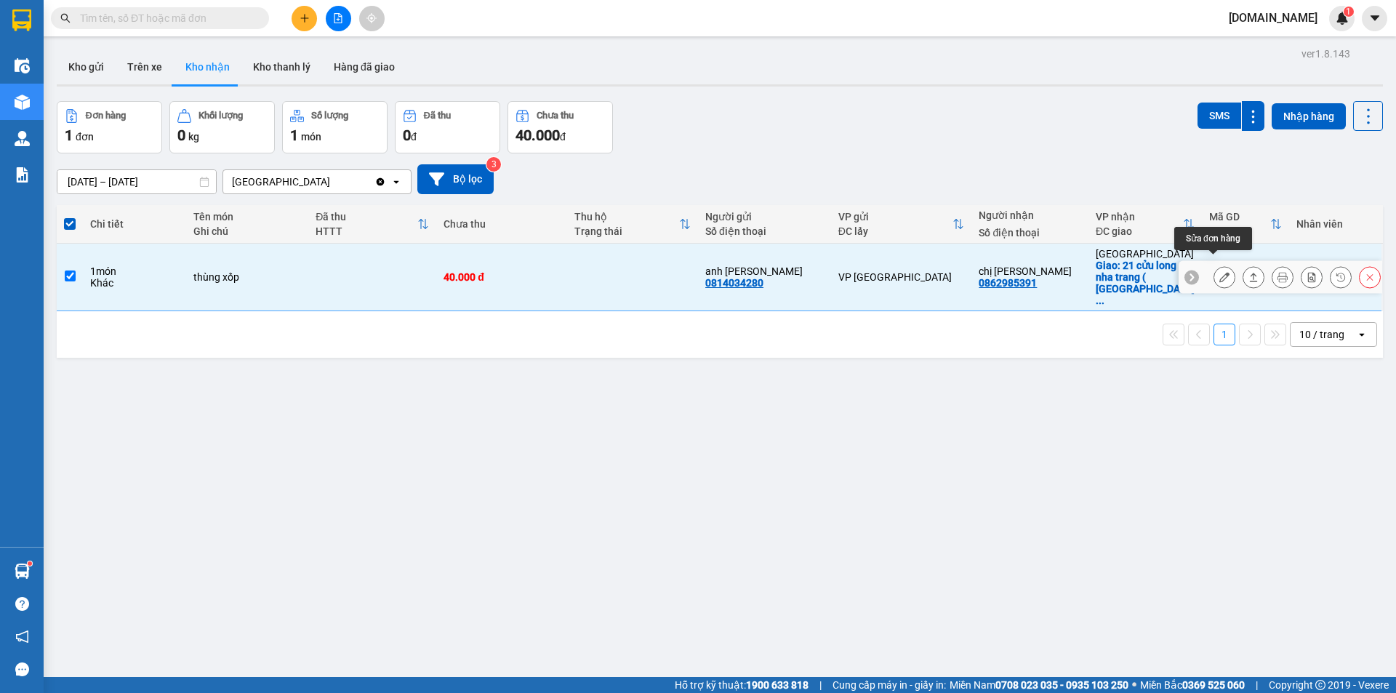
click at [1219, 272] on icon at bounding box center [1224, 277] width 10 height 10
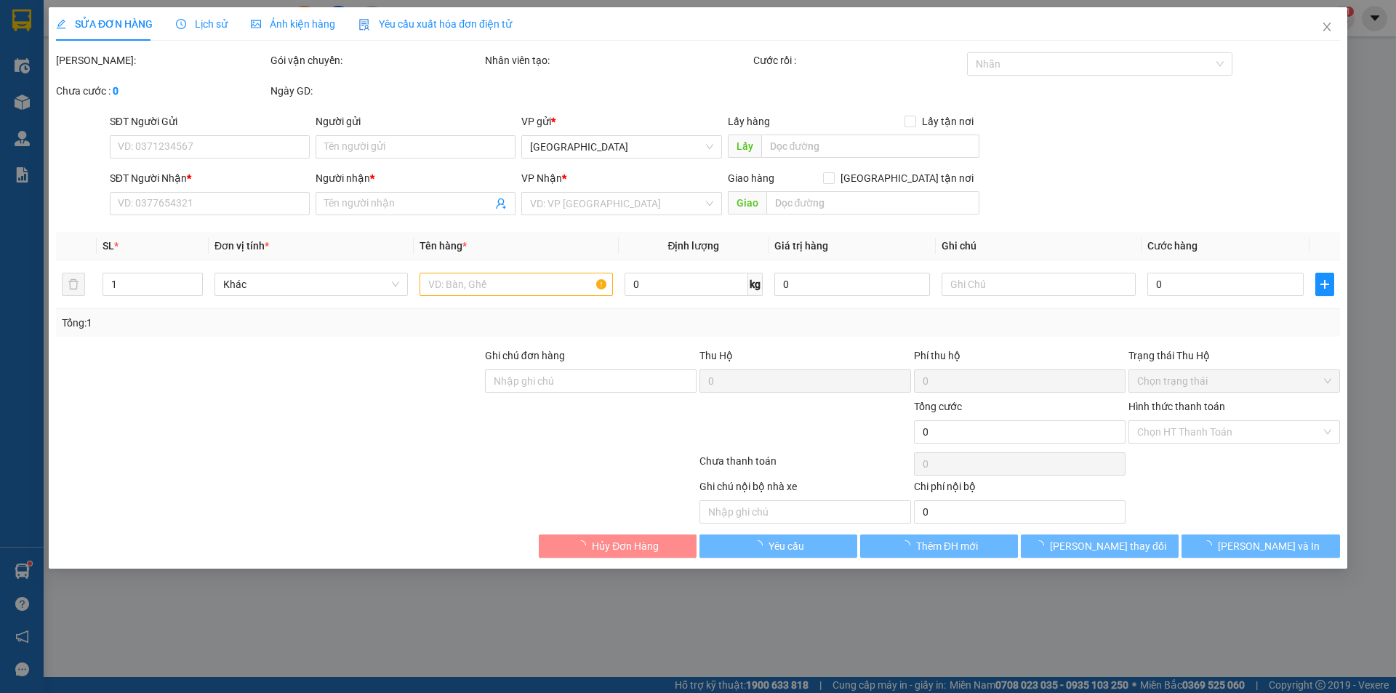
type input "0814034280"
type input "anh [PERSON_NAME]"
type input "0862985391"
type input "chị [PERSON_NAME]"
checkbox input "true"
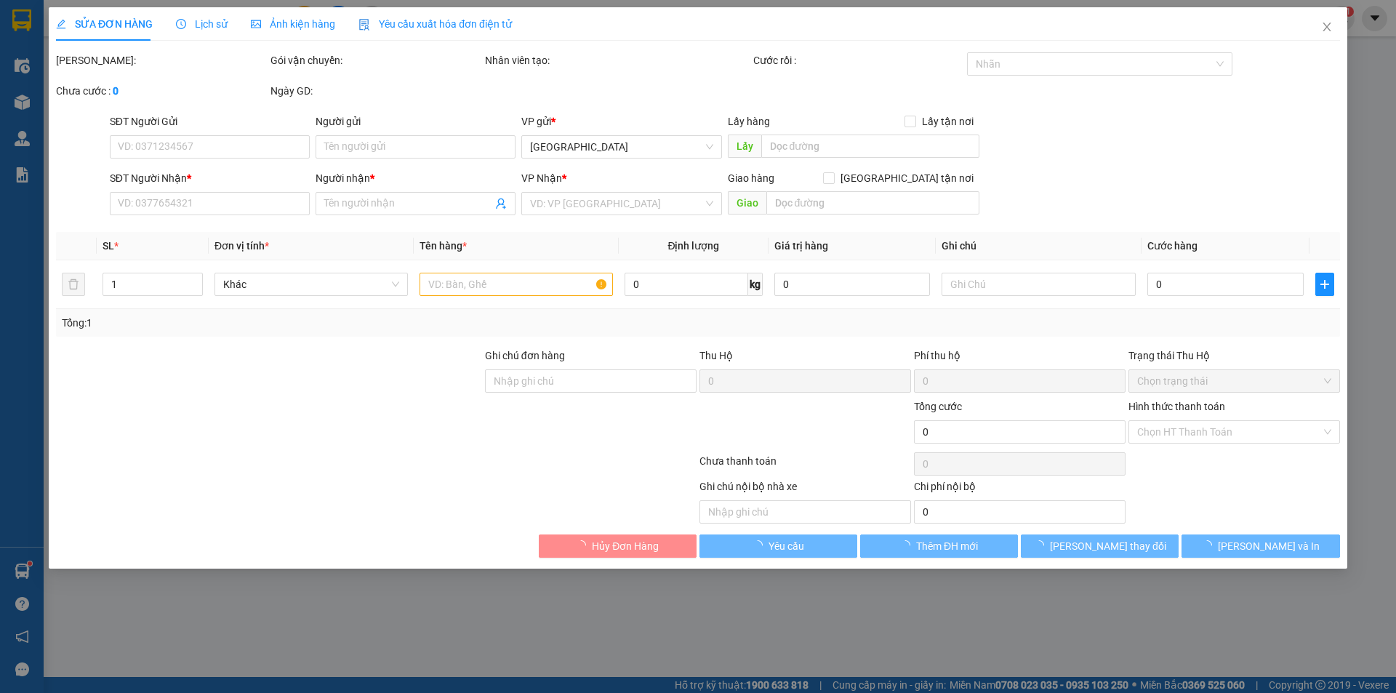
type input "21 cửu long nha trang ( [PERSON_NAME])"
type input "40.000"
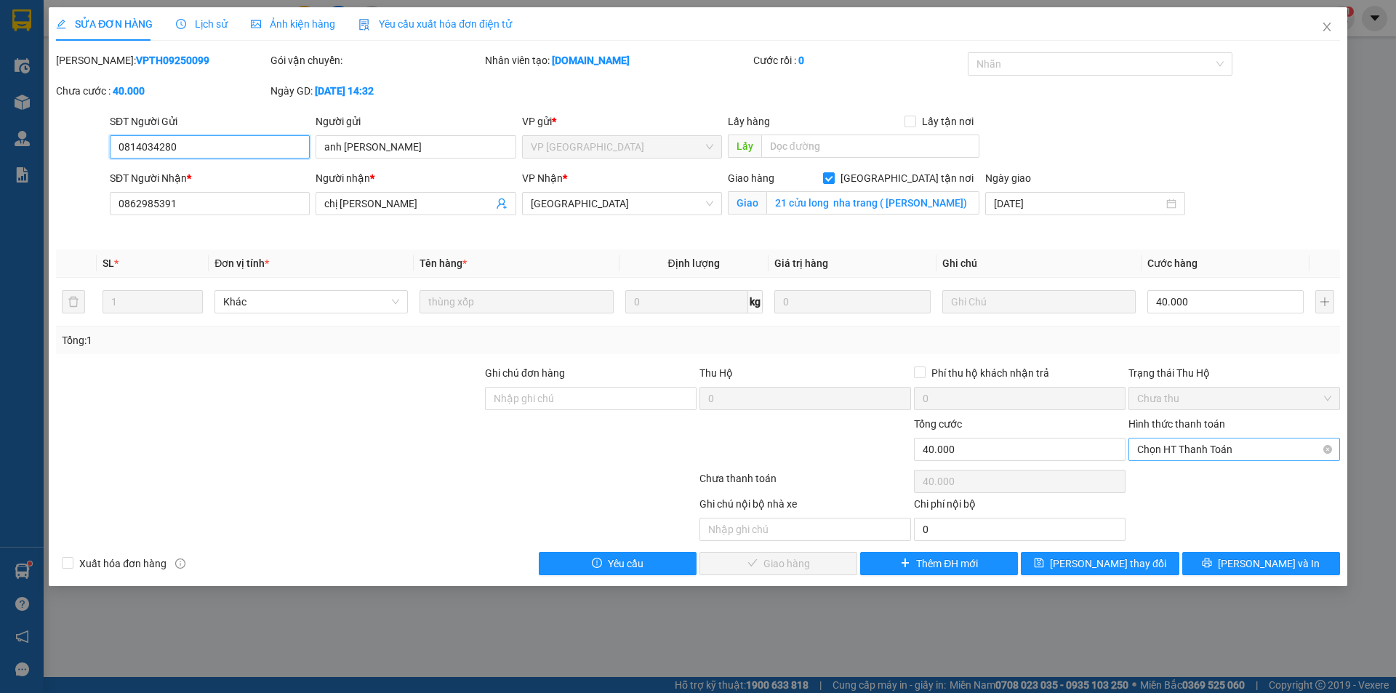
click at [1188, 448] on span "Chọn HT Thanh Toán" at bounding box center [1234, 449] width 194 height 22
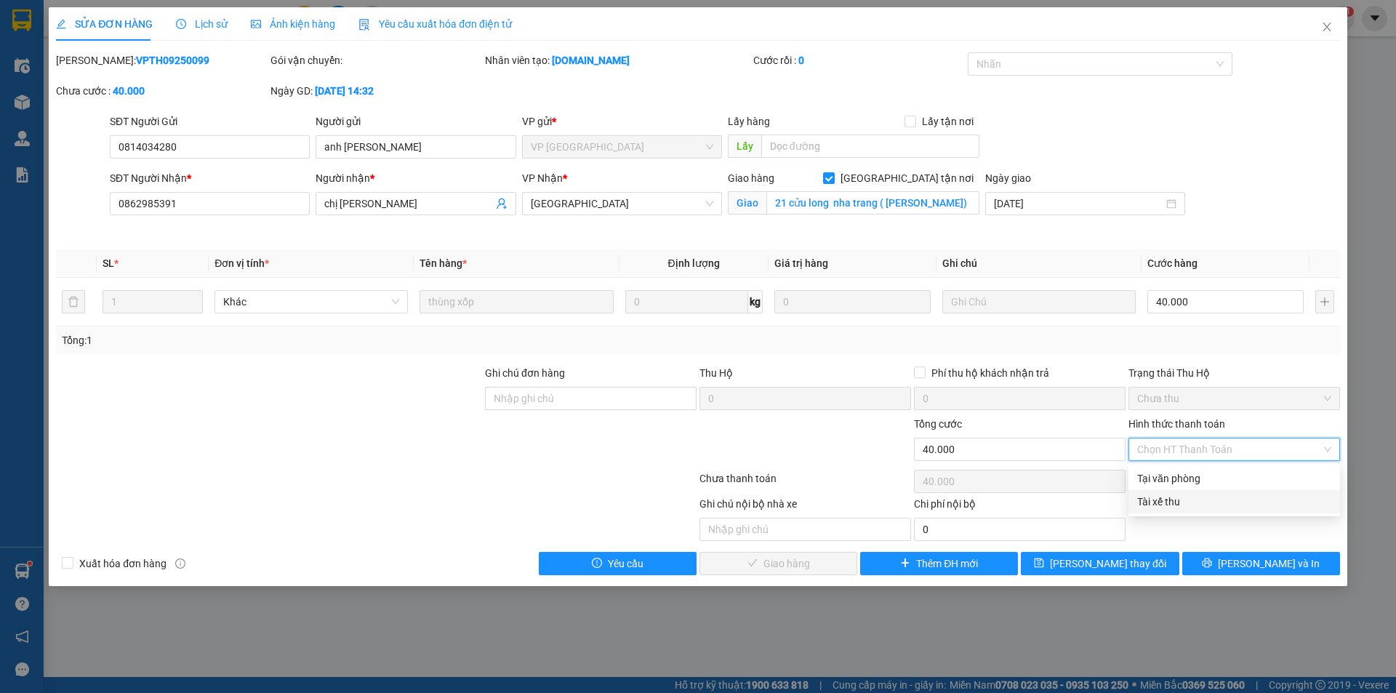
click at [1162, 504] on div "Tài xế thu" at bounding box center [1234, 502] width 194 height 16
type input "0"
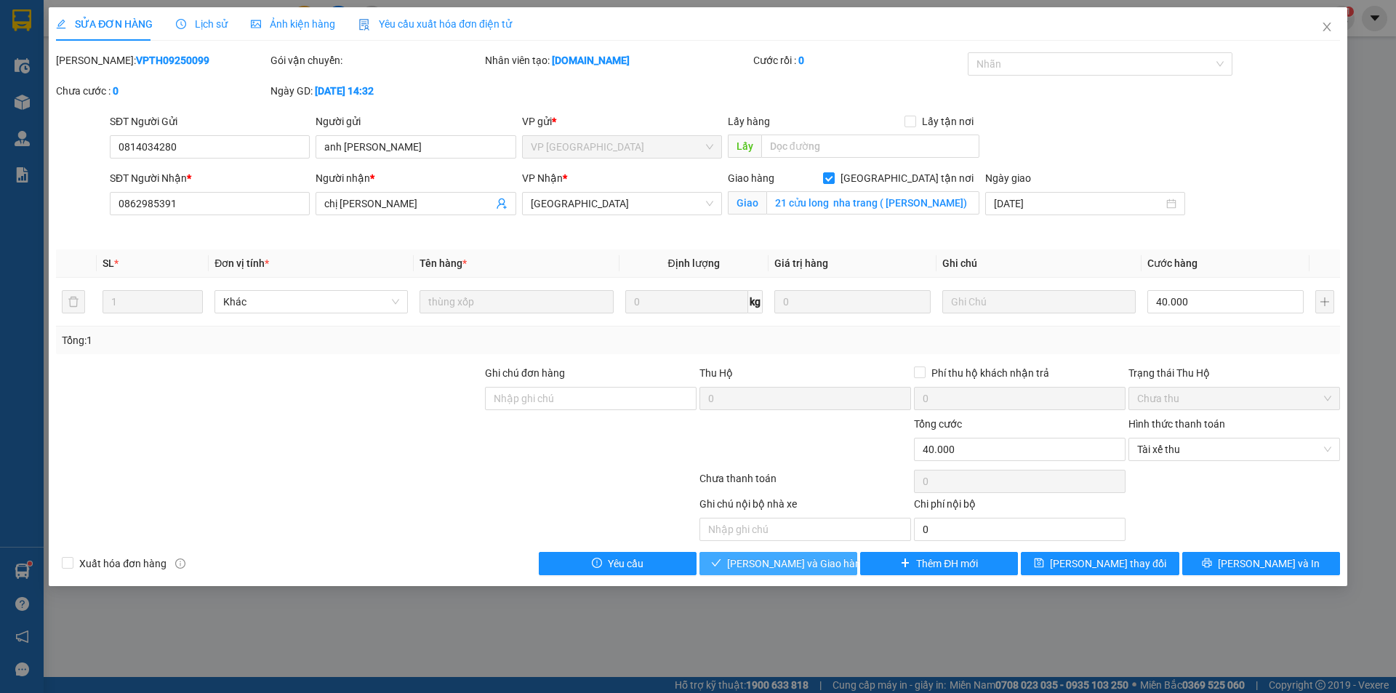
click at [804, 562] on span "[PERSON_NAME] và Giao hàng" at bounding box center [797, 563] width 140 height 16
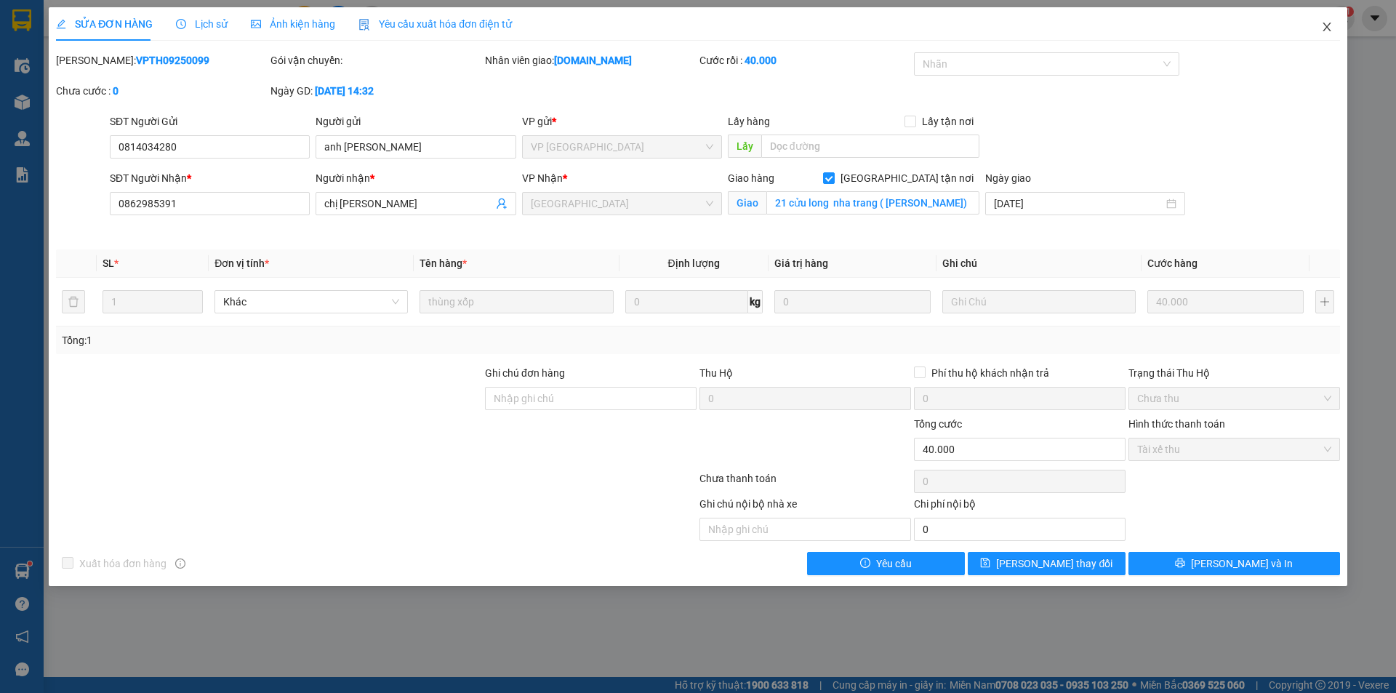
click at [1326, 26] on icon "close" at bounding box center [1327, 27] width 12 height 12
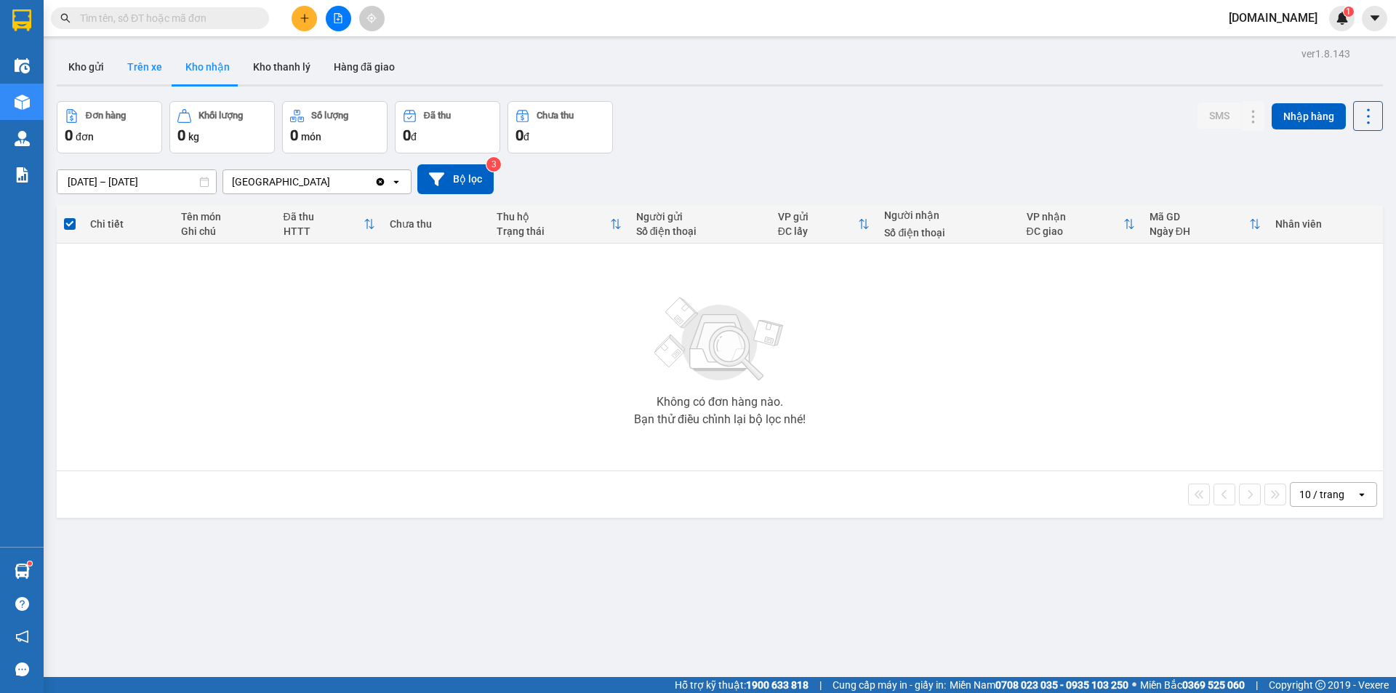
click at [144, 68] on button "Trên xe" at bounding box center [145, 66] width 58 height 35
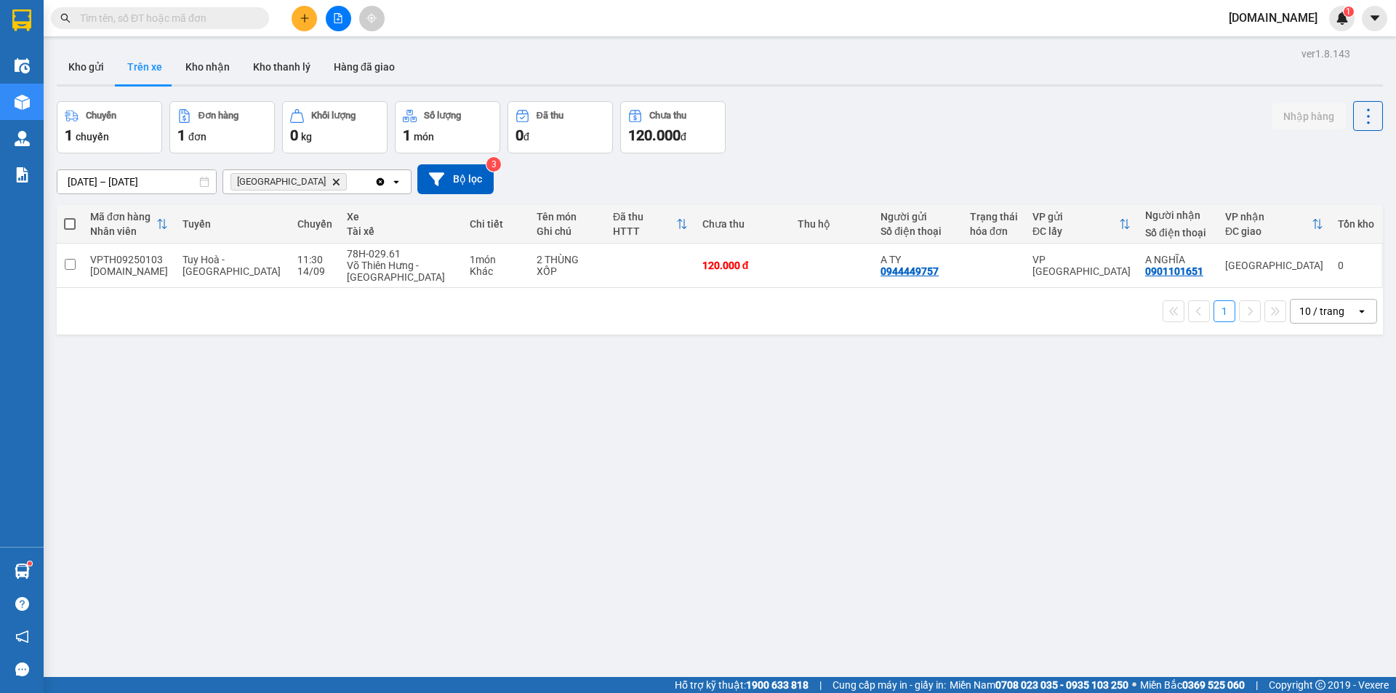
click at [146, 392] on div "ver 1.8.143 Kho gửi Trên xe Kho nhận Kho thanh [PERSON_NAME] đã giao Chuyến 1 c…" at bounding box center [719, 390] width 1337 height 693
click at [1270, 574] on div "ver 1.8.143 Kho gửi Trên xe Kho nhận Kho thanh [PERSON_NAME] đã giao Chuyến 1 c…" at bounding box center [719, 390] width 1337 height 693
click at [161, 574] on div "ver 1.8.143 Kho gửi Trên xe Kho nhận Kho thanh [PERSON_NAME] đã giao Chuyến 1 c…" at bounding box center [719, 390] width 1337 height 693
click at [1145, 265] on div "0901101651" at bounding box center [1174, 271] width 58 height 12
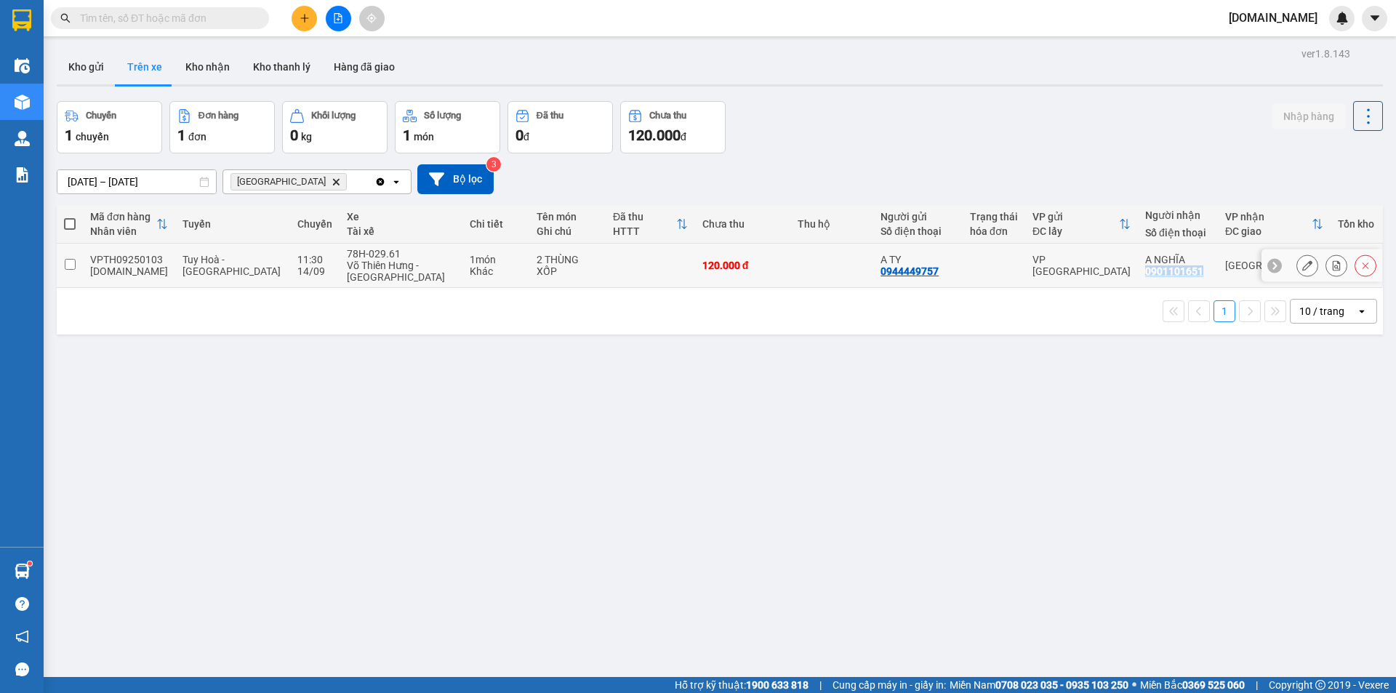
copy div "0901101651"
click at [201, 71] on button "Kho nhận" at bounding box center [208, 66] width 68 height 35
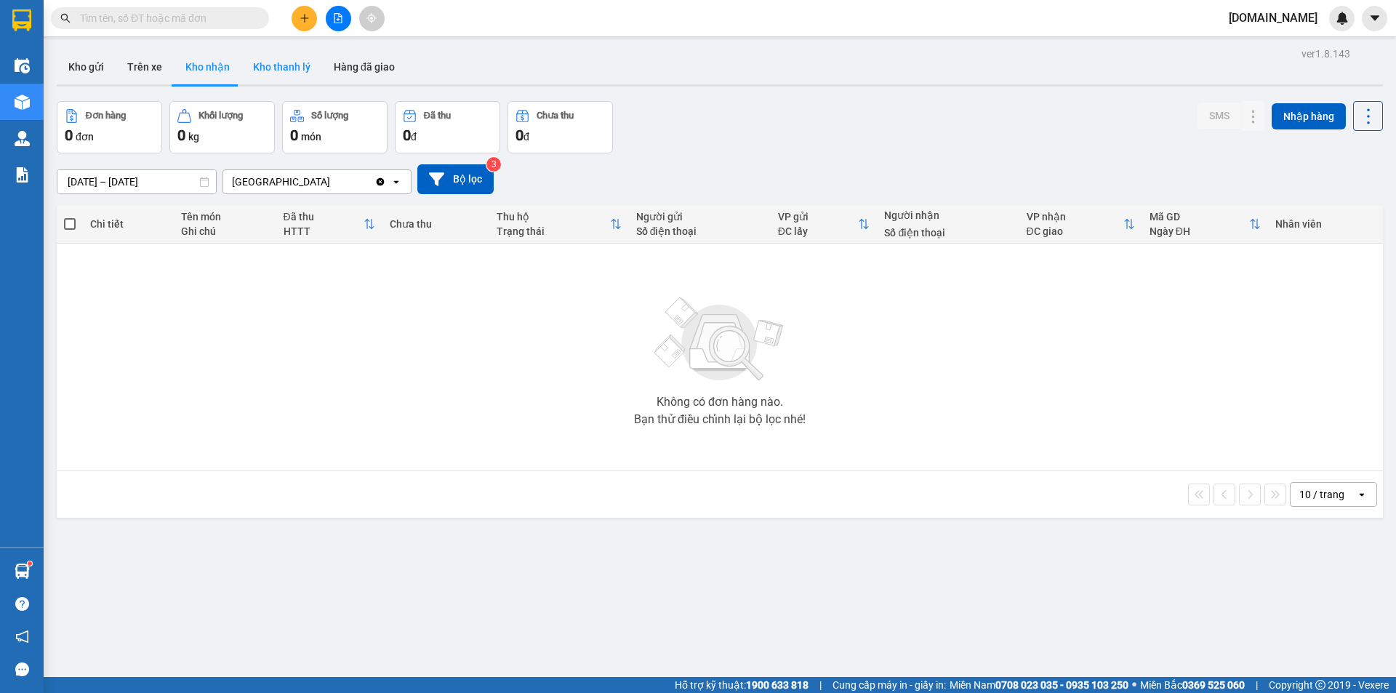
click at [287, 62] on button "Kho thanh lý" at bounding box center [281, 66] width 81 height 35
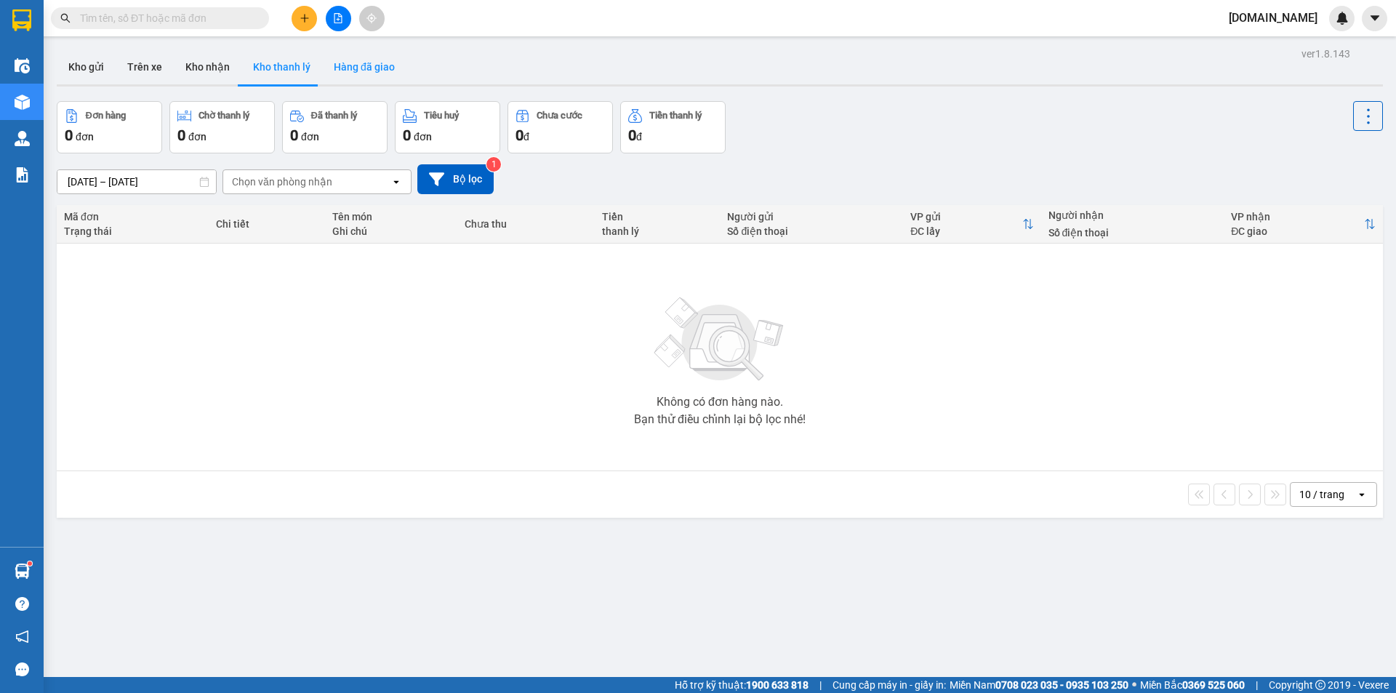
click at [358, 60] on button "Hàng đã giao" at bounding box center [364, 66] width 84 height 35
